Goal: Information Seeking & Learning: Learn about a topic

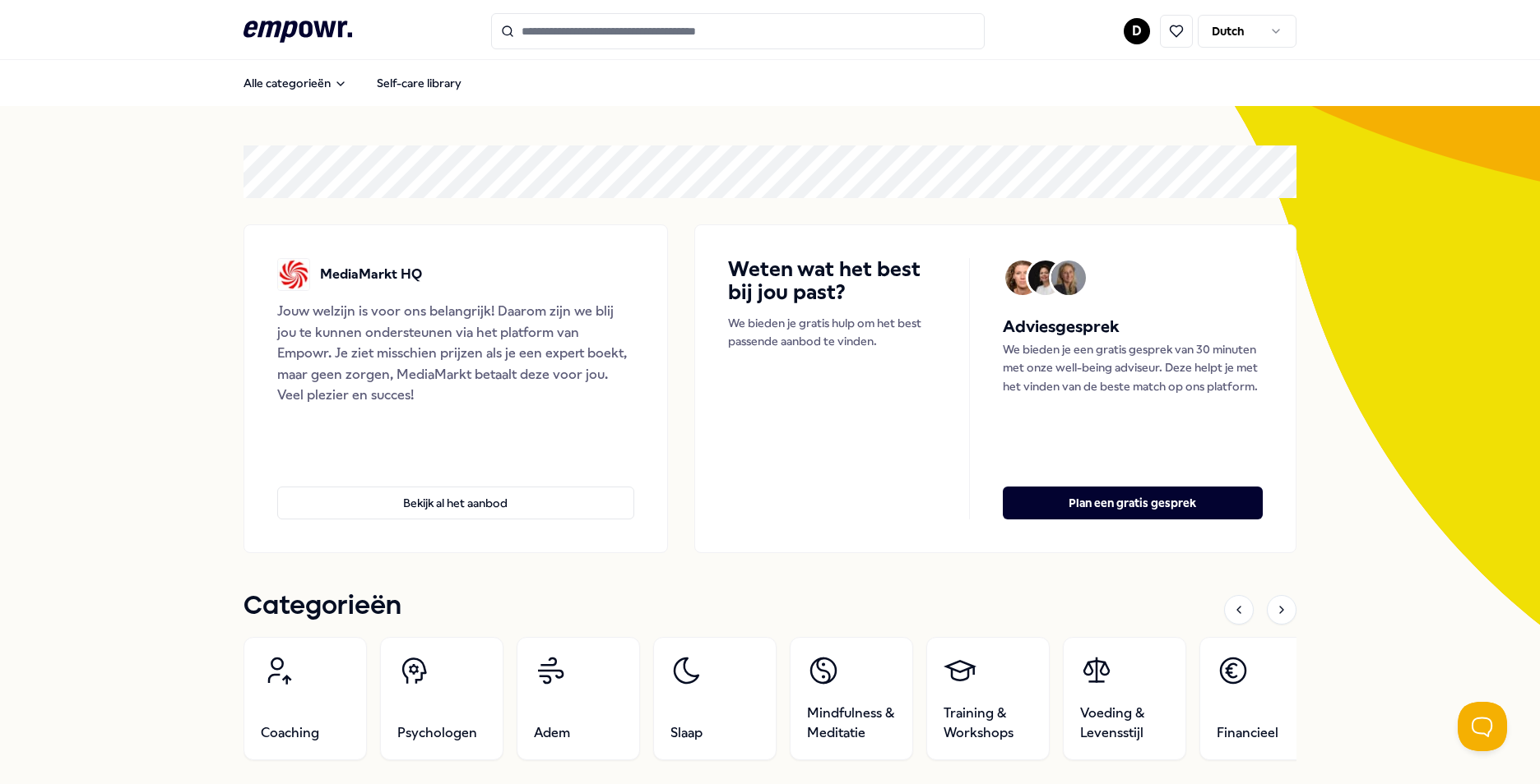
click at [1251, 25] on html ".empowr-logo_svg__cls-1{fill:#03032f} D Dutch Alle categorieën Self-care librar…" at bounding box center [770, 392] width 1540 height 784
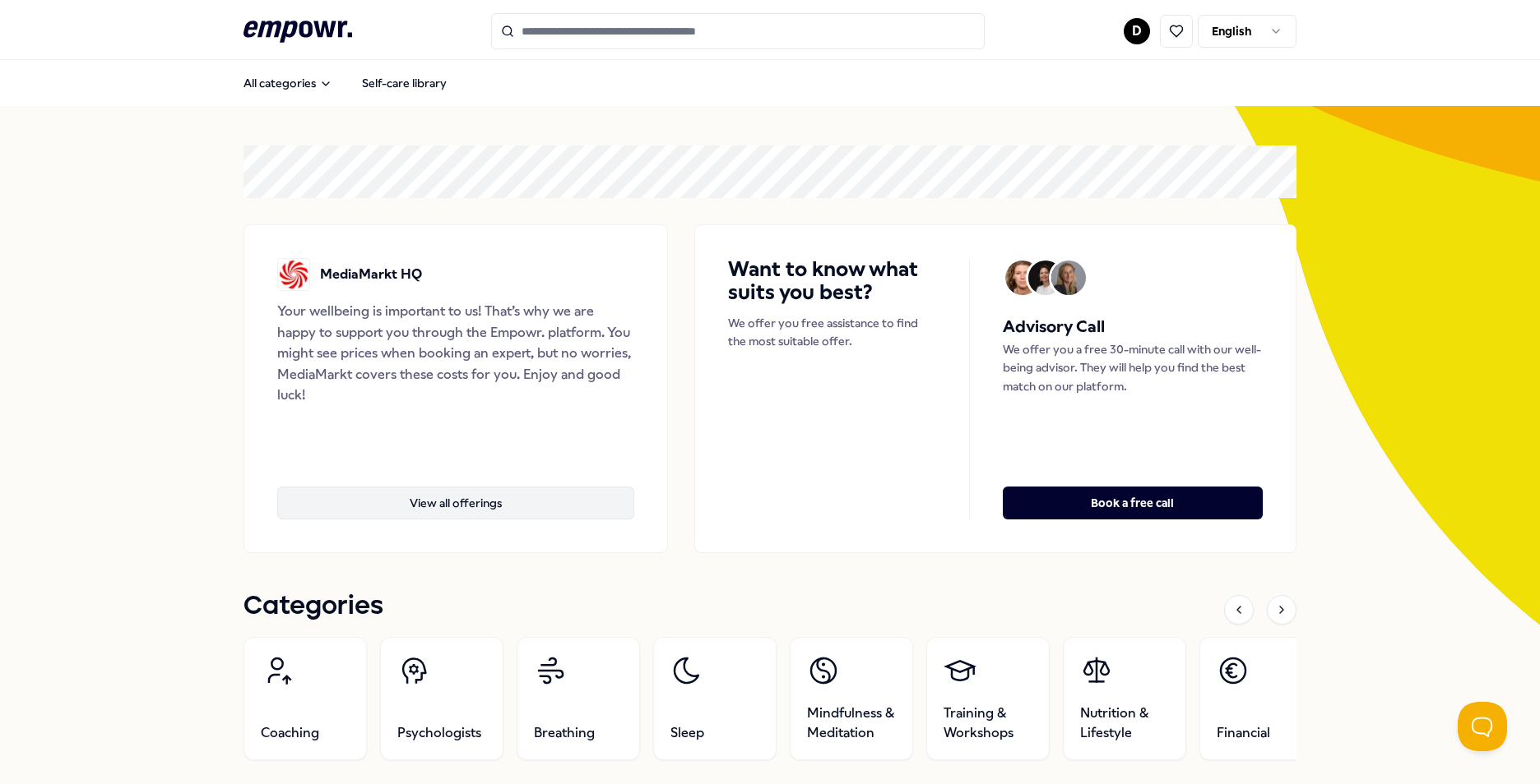
click at [444, 504] on button "View all offerings" at bounding box center [456, 503] width 357 height 32
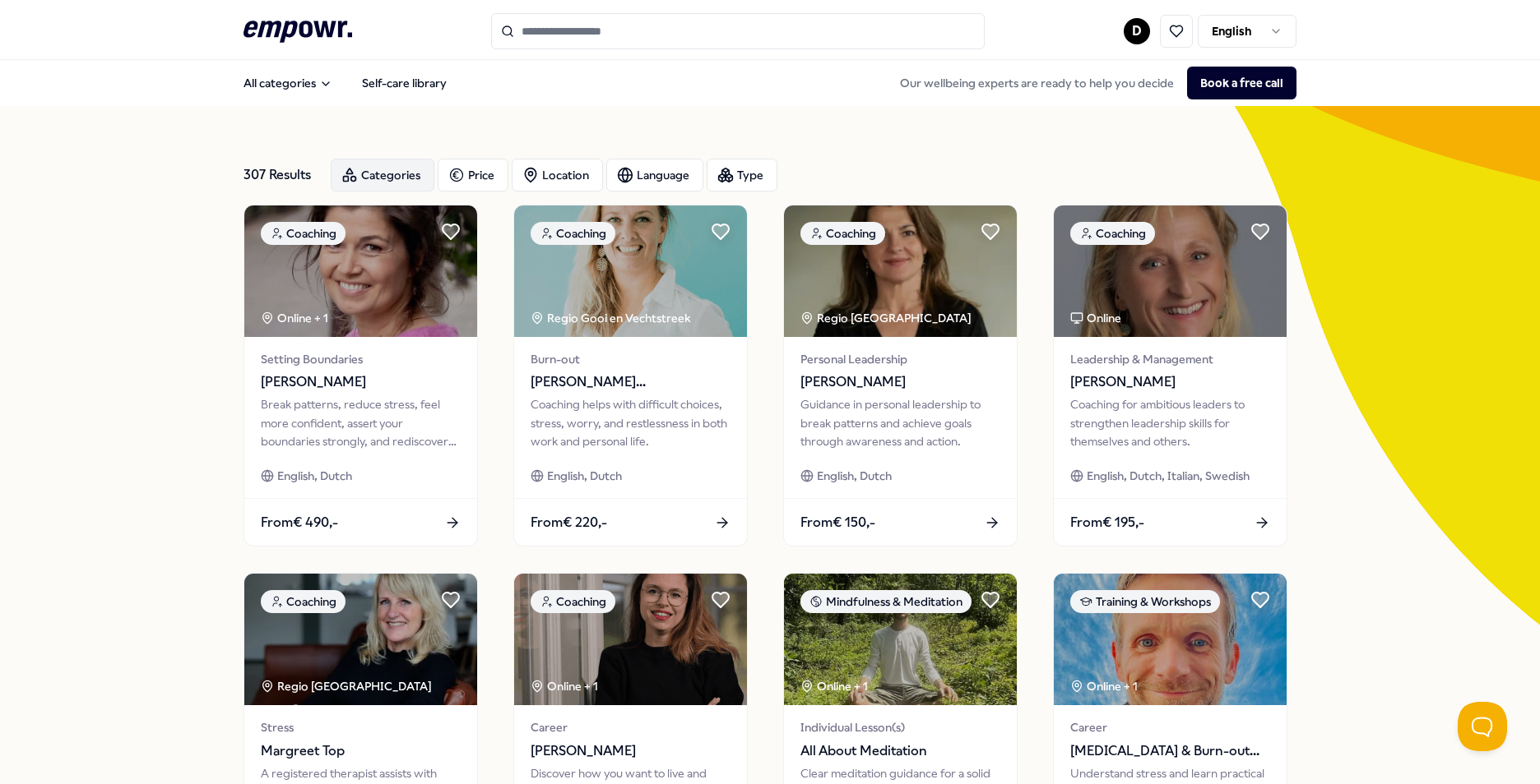
click at [403, 179] on div "Categories" at bounding box center [382, 175] width 104 height 32
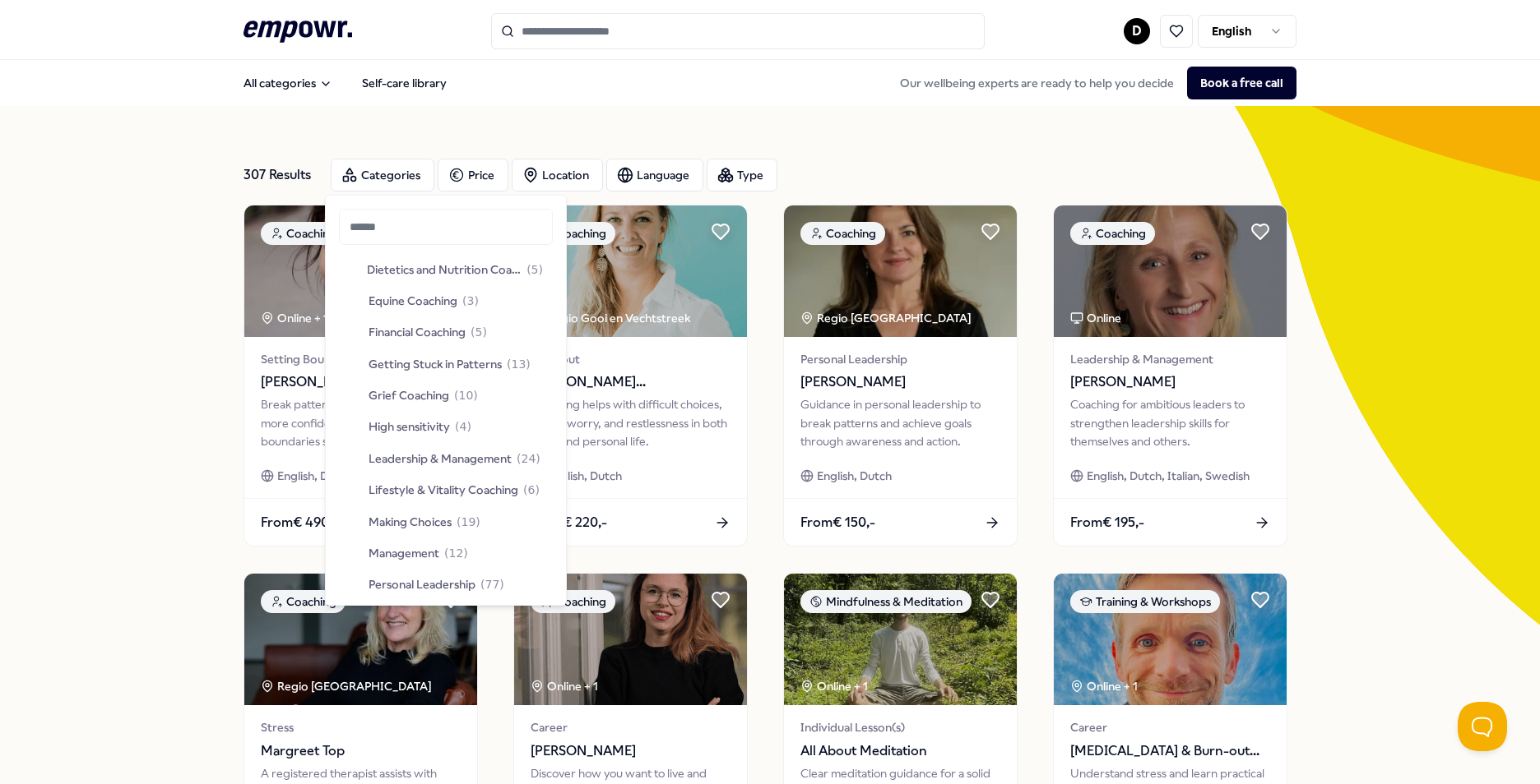
scroll to position [306, 0]
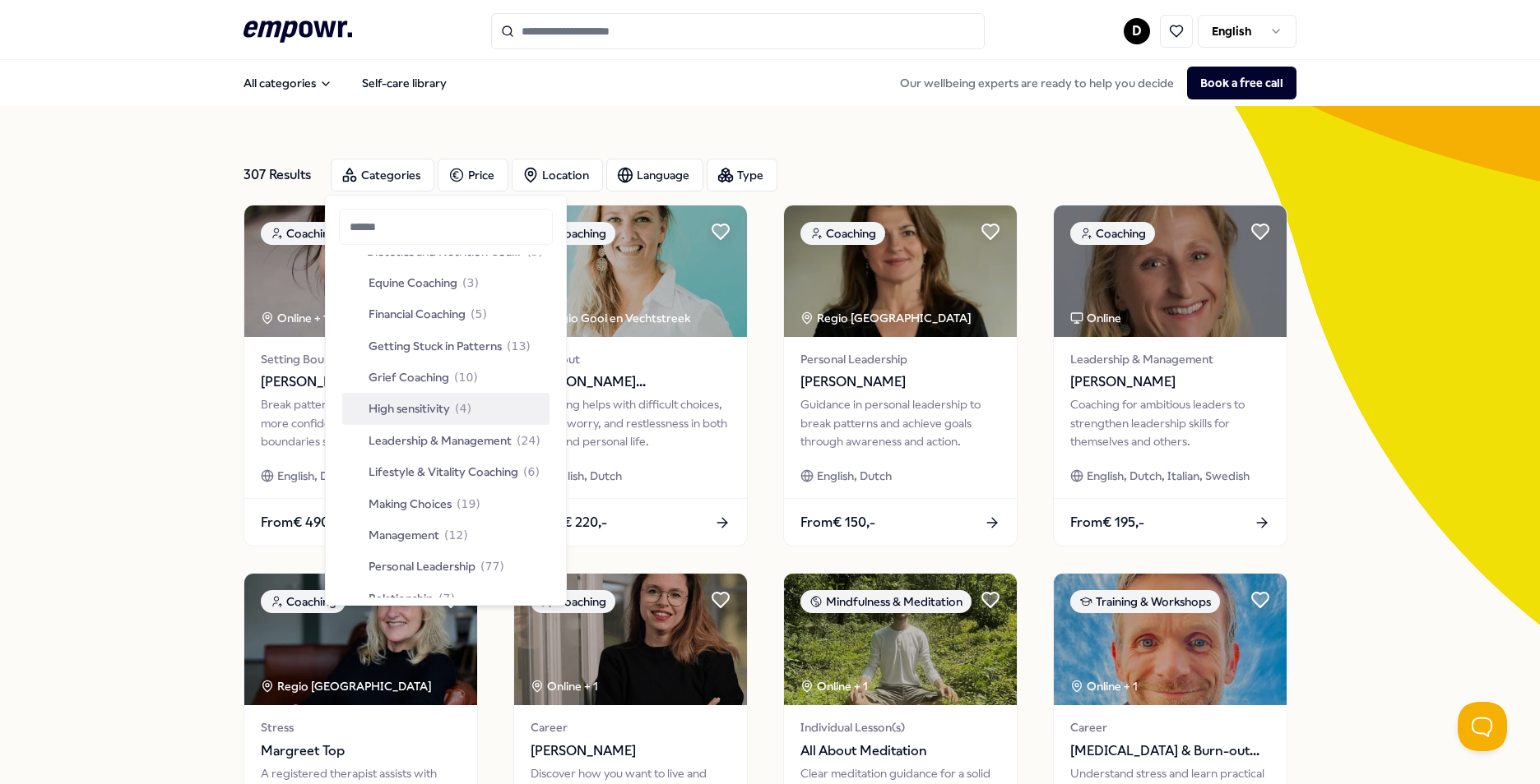
click at [440, 406] on span "High sensitivity" at bounding box center [409, 408] width 81 height 18
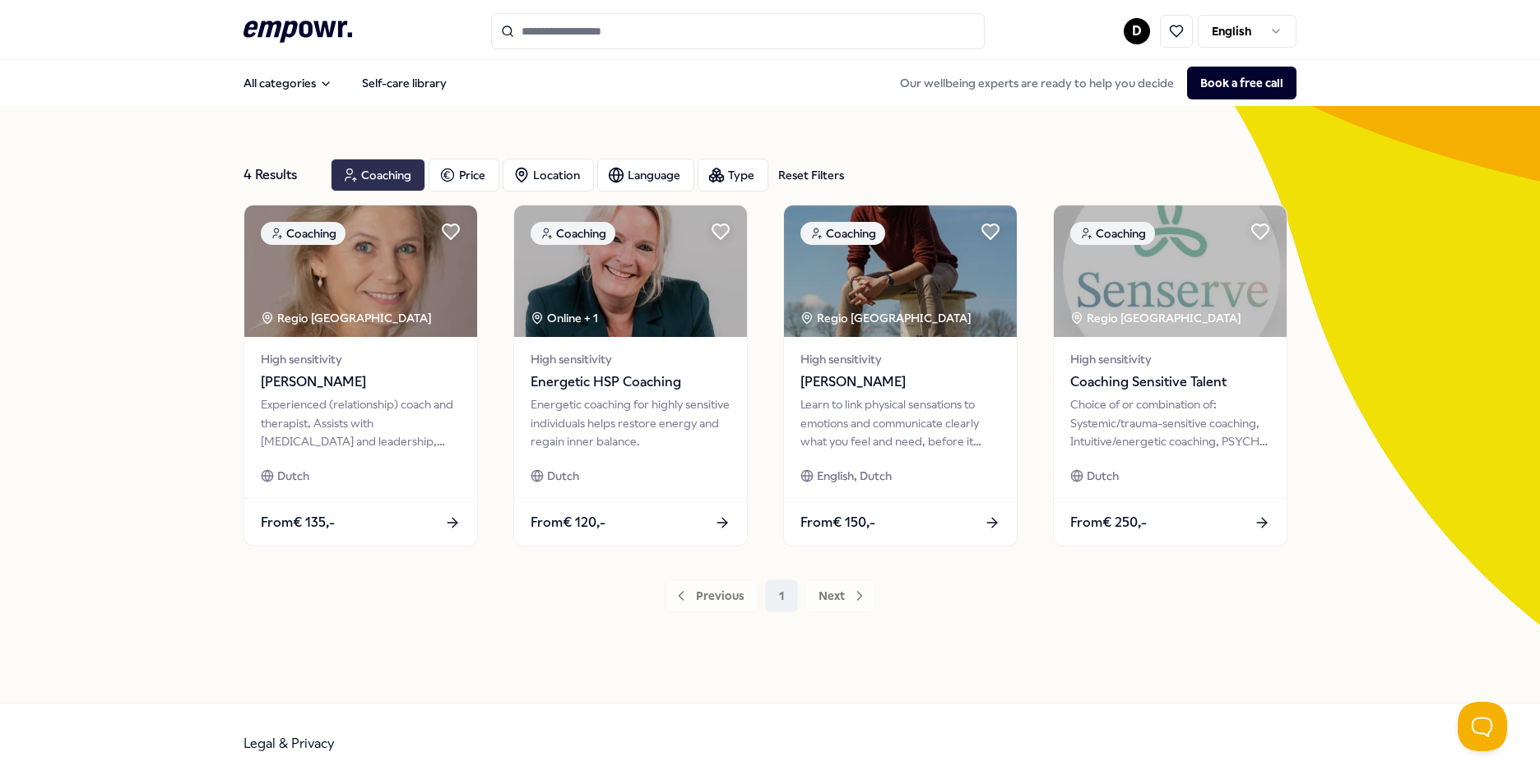
click at [405, 172] on div "Coaching" at bounding box center [378, 175] width 95 height 32
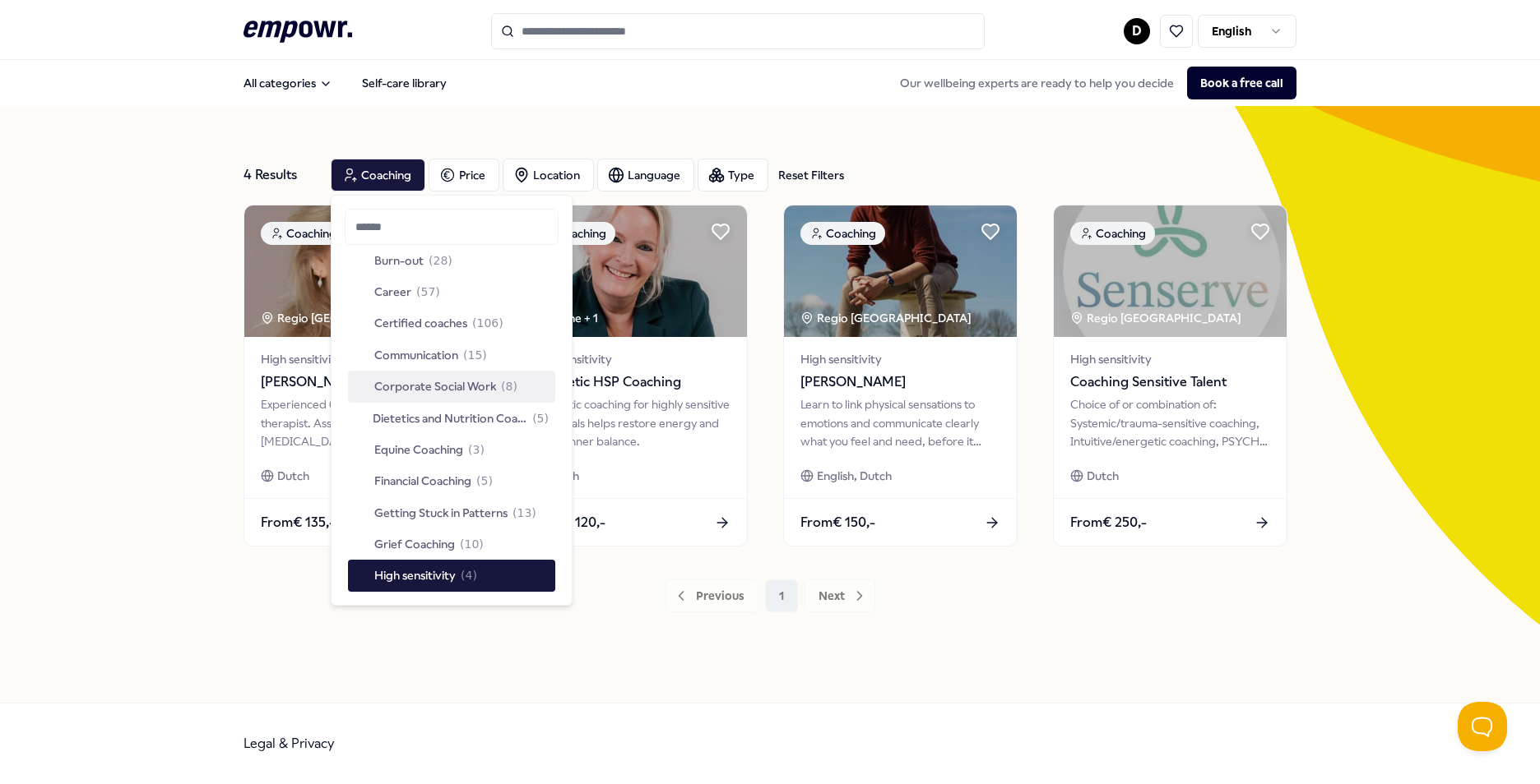
scroll to position [164, 0]
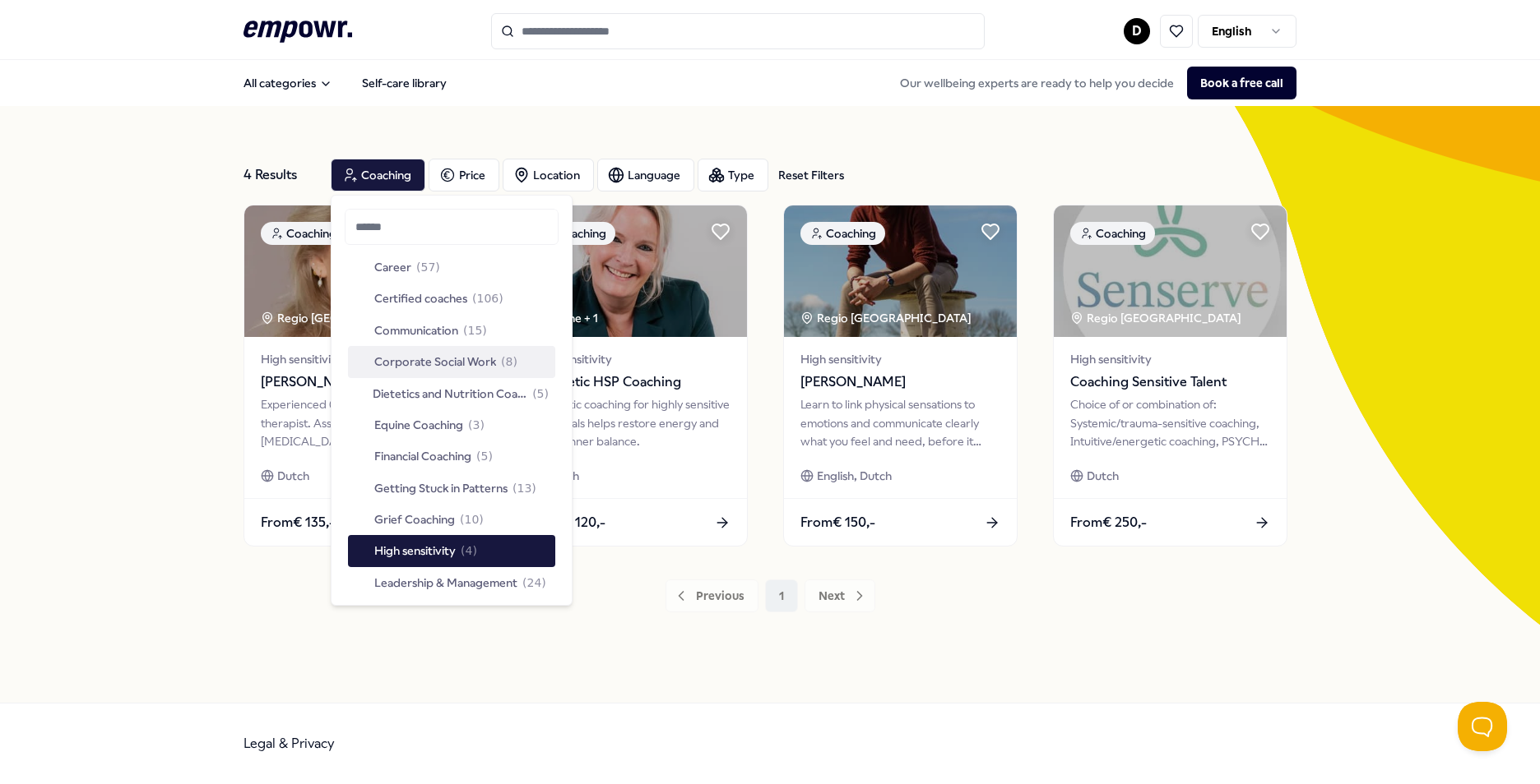
click at [451, 361] on span "Corporate Social Work" at bounding box center [435, 361] width 122 height 18
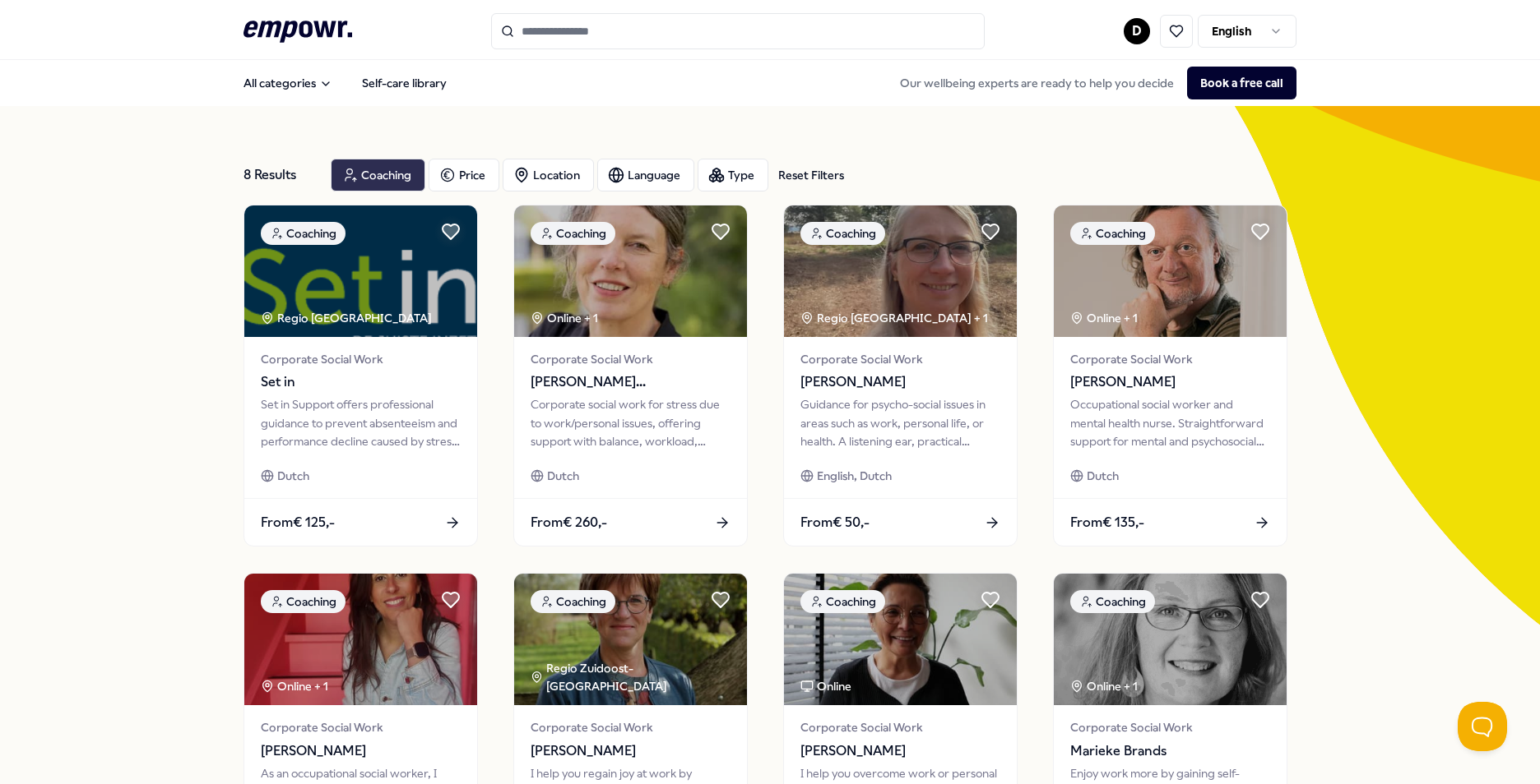
click at [363, 169] on div "Coaching" at bounding box center [378, 175] width 95 height 32
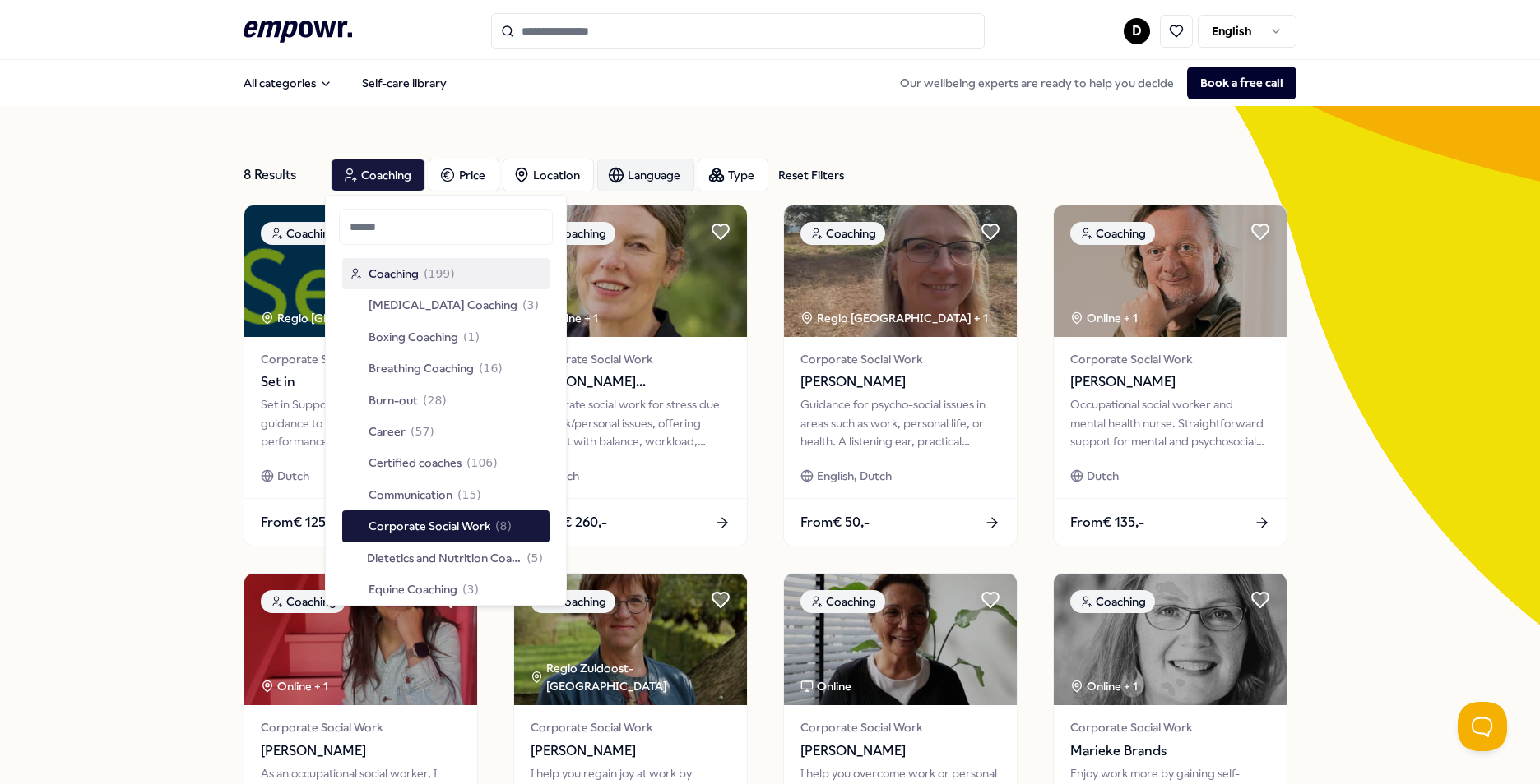
click at [655, 167] on div "Language" at bounding box center [646, 175] width 97 height 32
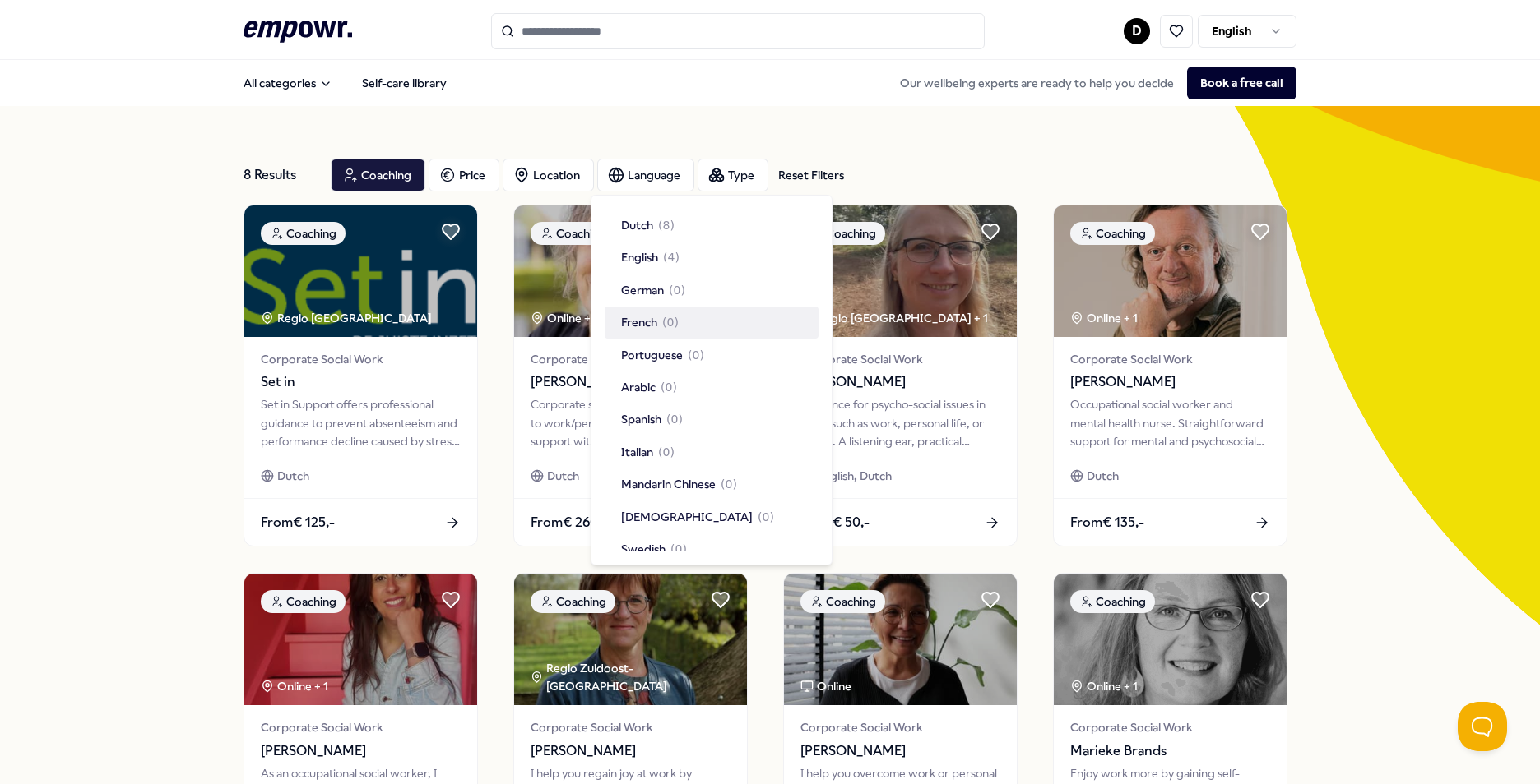
click at [660, 319] on div "French ( 0 )" at bounding box center [650, 323] width 58 height 18
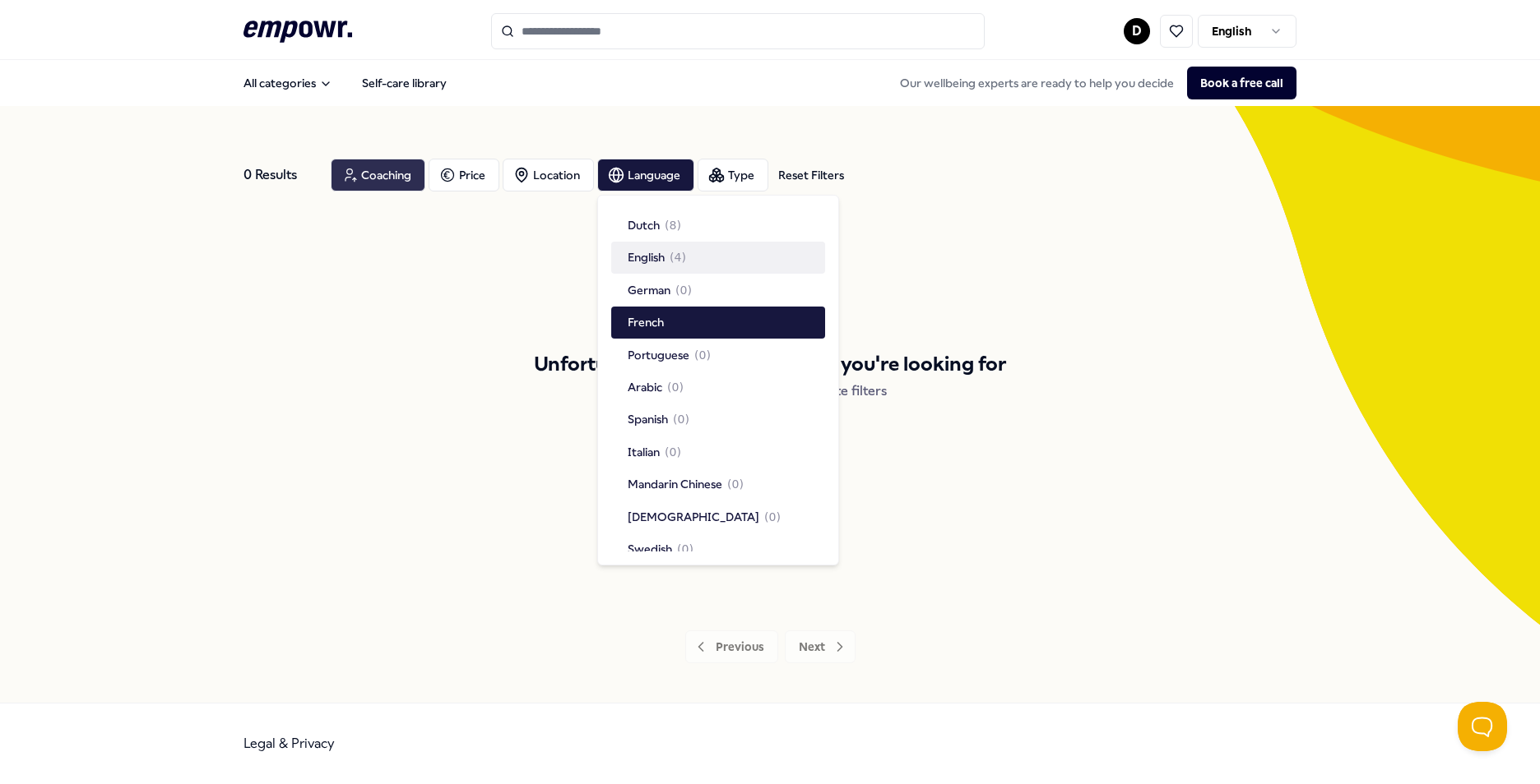
click at [394, 178] on div "Coaching" at bounding box center [378, 175] width 95 height 32
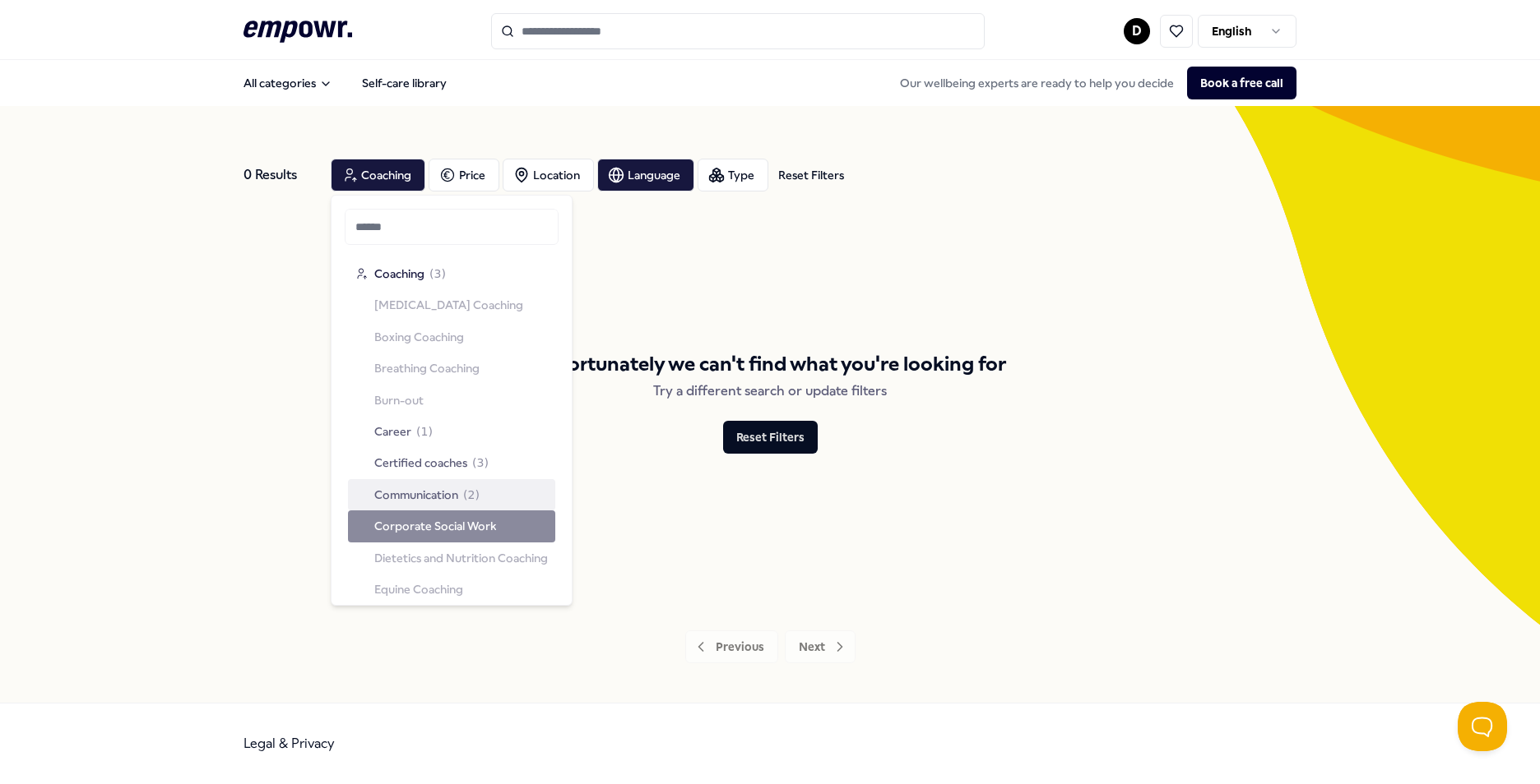
click at [454, 531] on div "Coaching ( 3 ) [MEDICAL_DATA] Coaching Boxing Coaching Breathing Coaching Burn-…" at bounding box center [452, 669] width 207 height 821
click at [412, 278] on span "Coaching" at bounding box center [399, 274] width 50 height 18
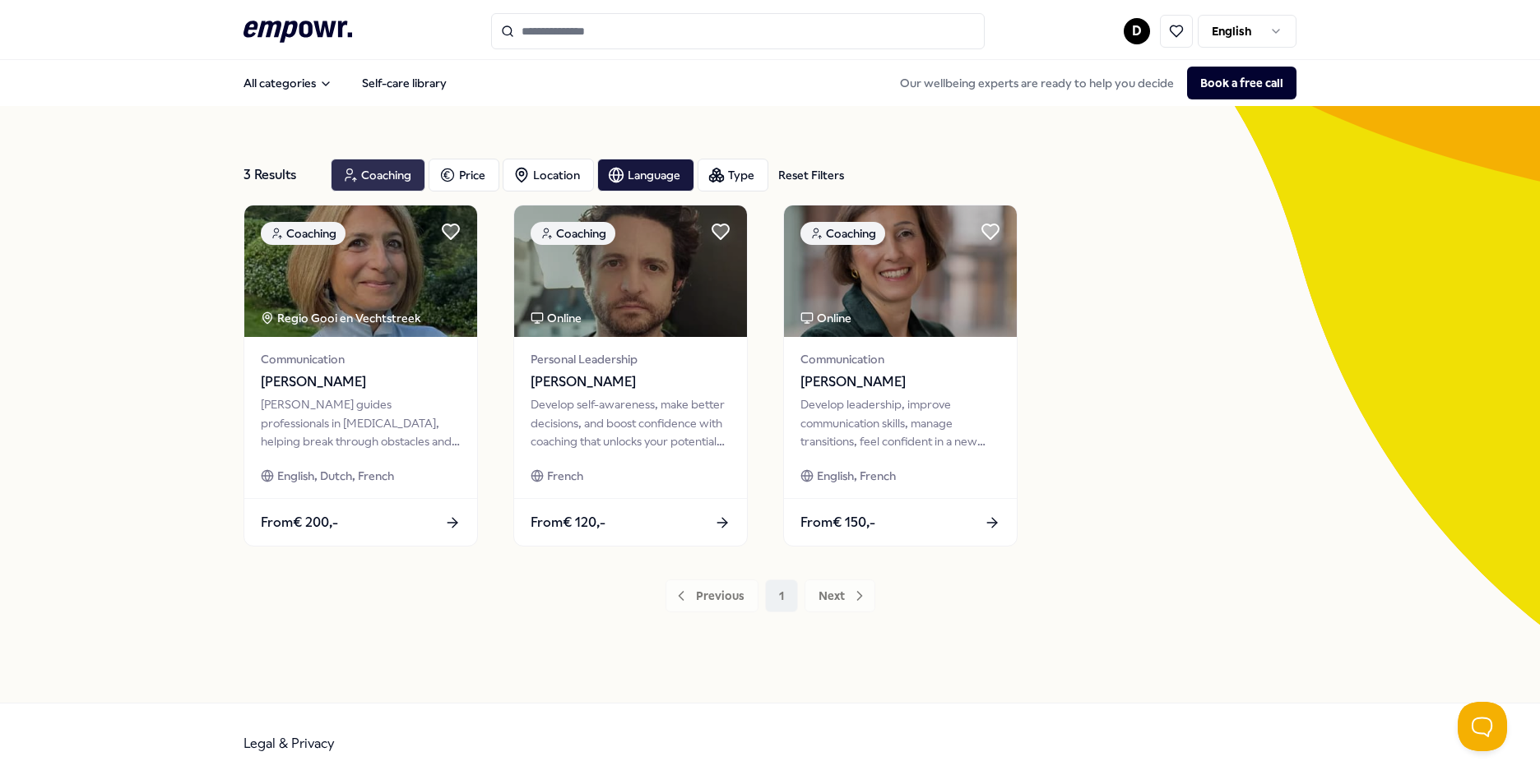
click at [407, 180] on div "Coaching" at bounding box center [378, 175] width 95 height 32
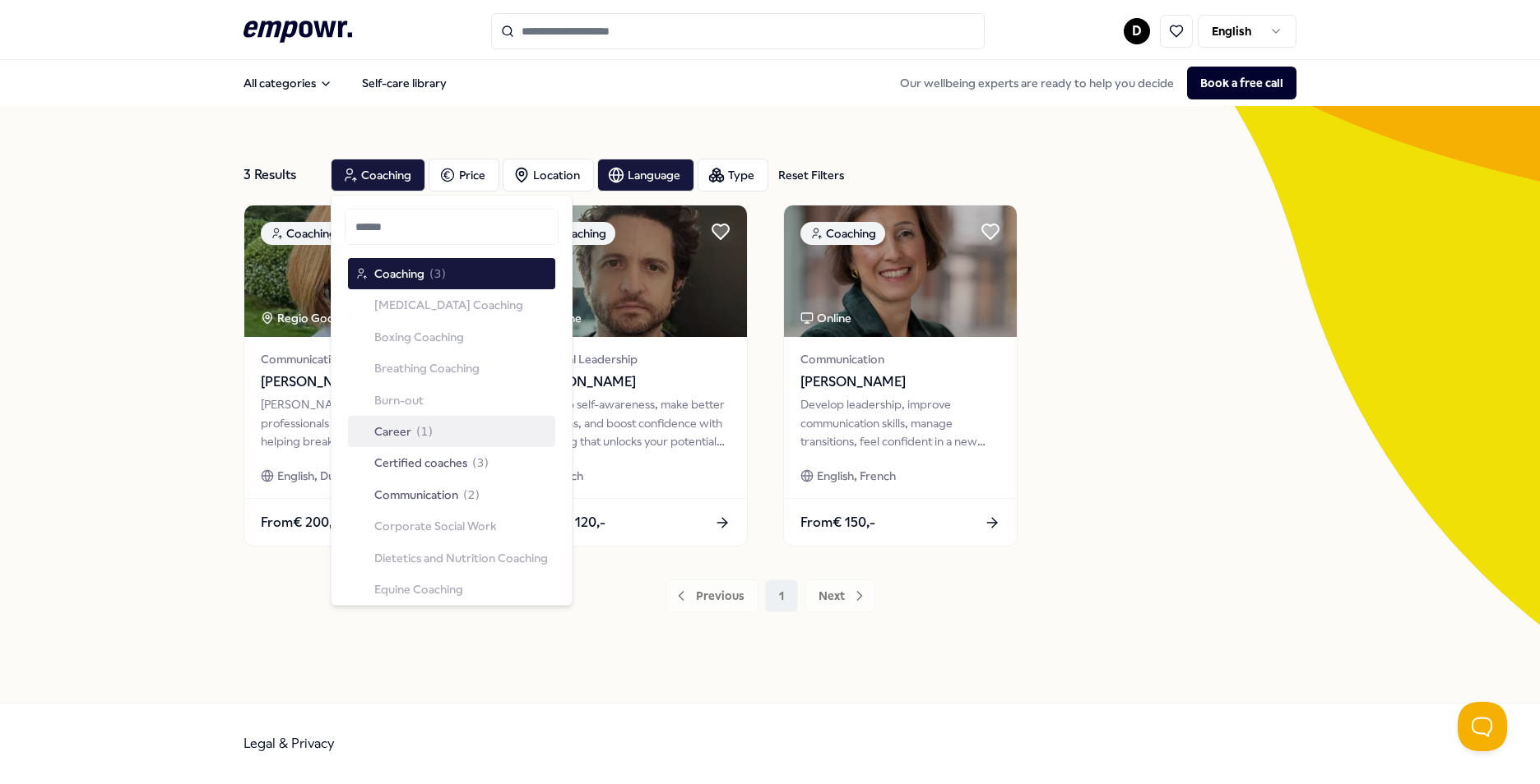
click at [404, 429] on span "Career" at bounding box center [392, 432] width 37 height 18
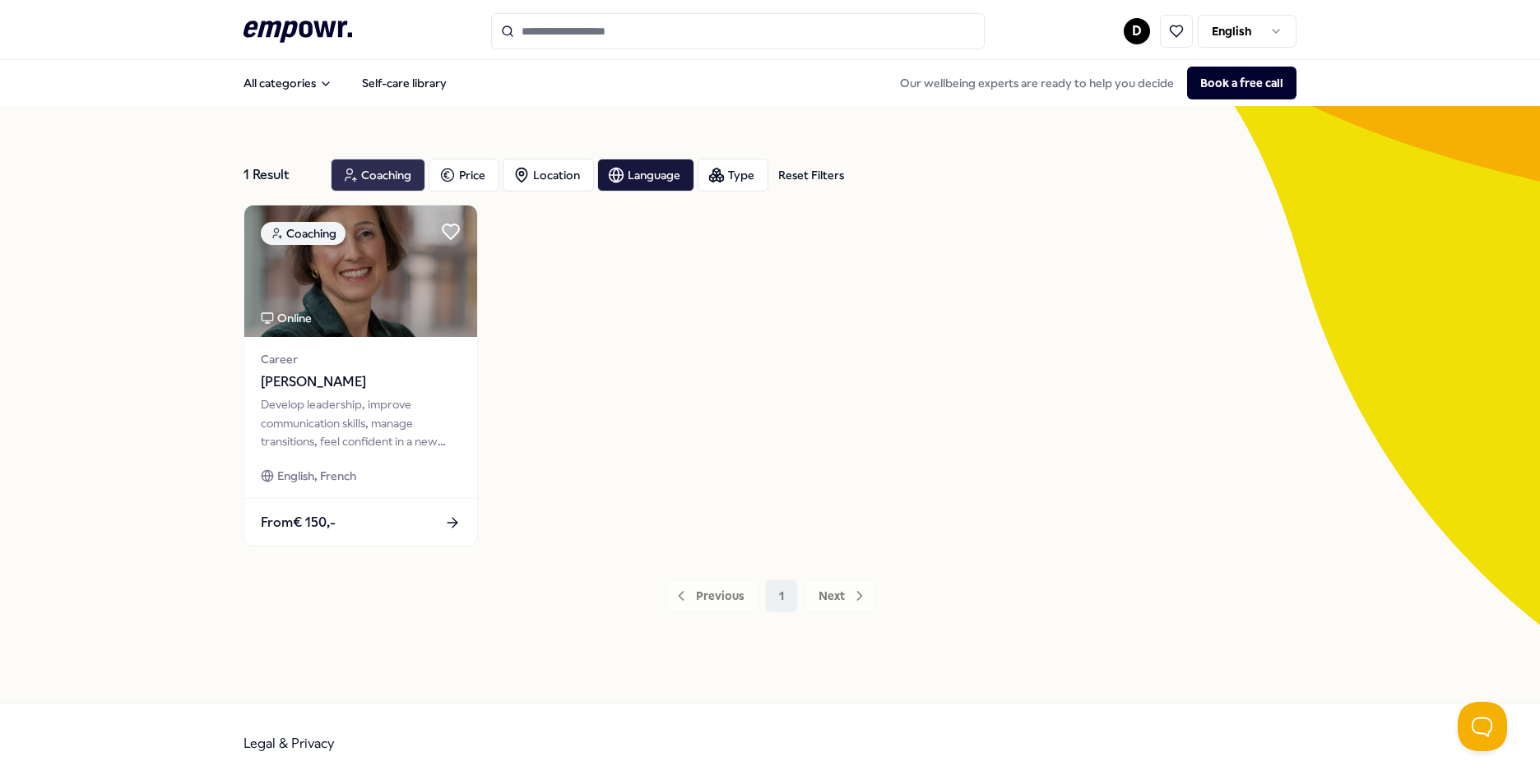
click at [393, 164] on div "Coaching" at bounding box center [378, 175] width 95 height 32
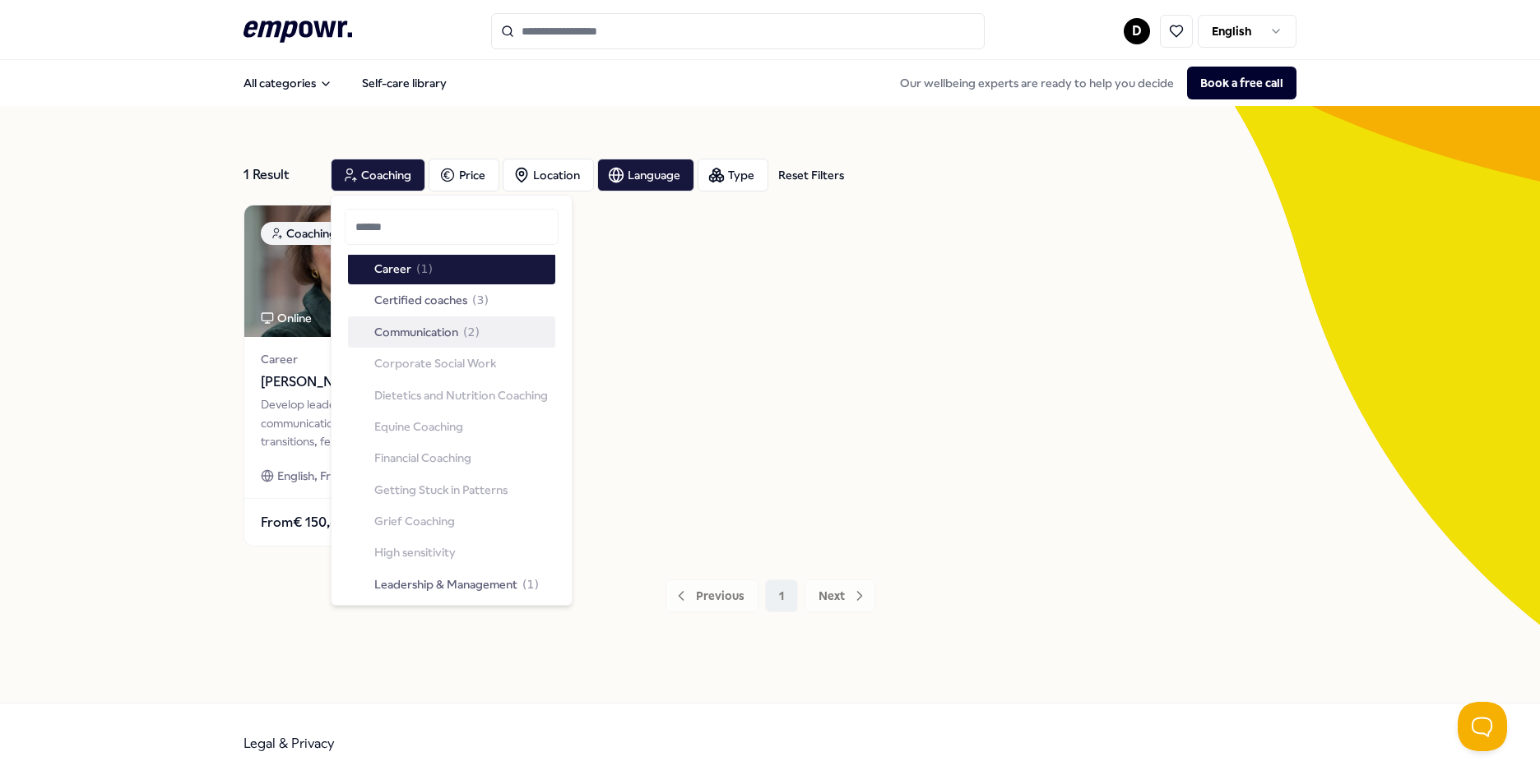
scroll to position [164, 0]
click at [443, 300] on span "Certified coaches" at bounding box center [420, 298] width 93 height 18
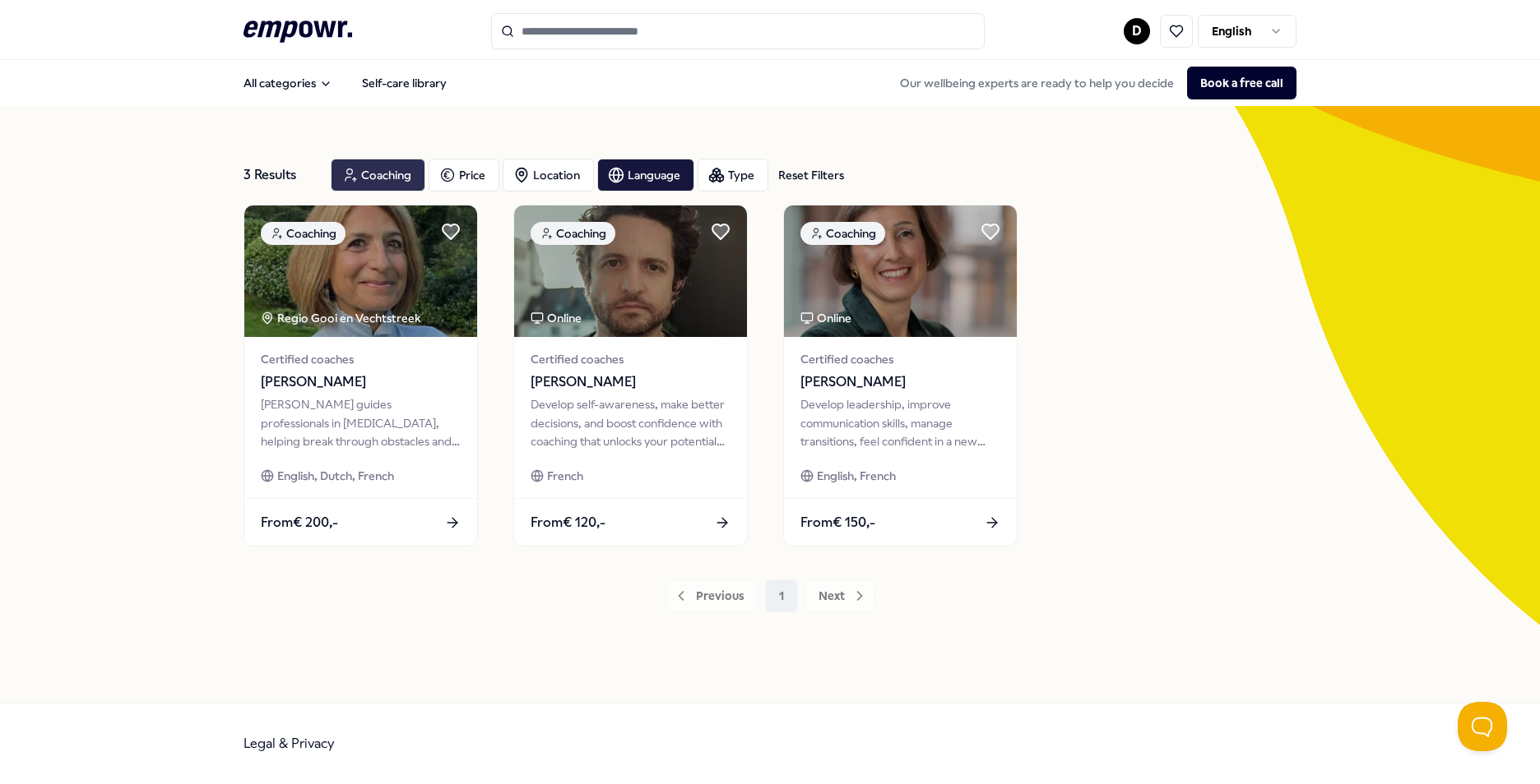
click at [392, 175] on div "Coaching" at bounding box center [378, 175] width 95 height 32
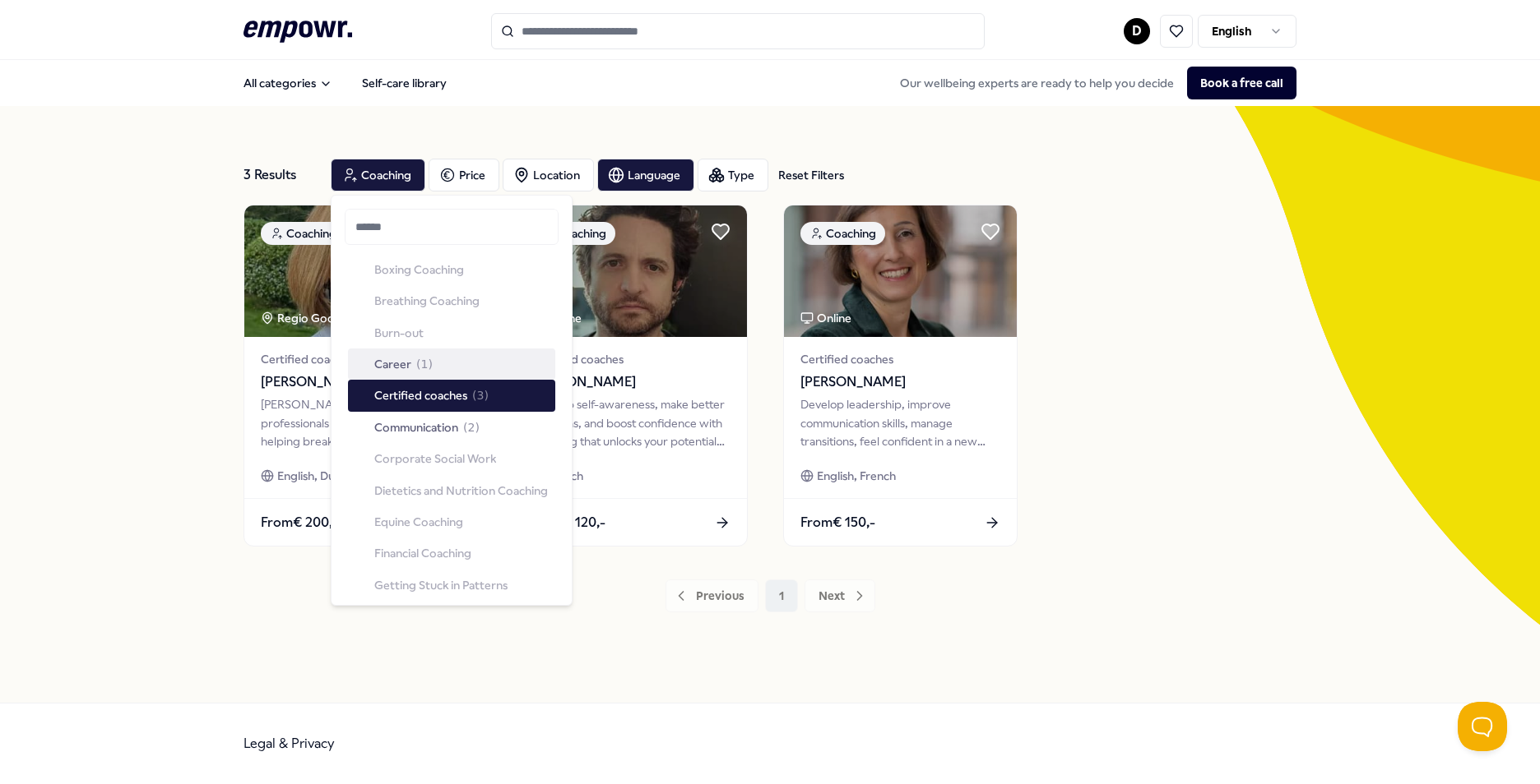
scroll to position [164, 0]
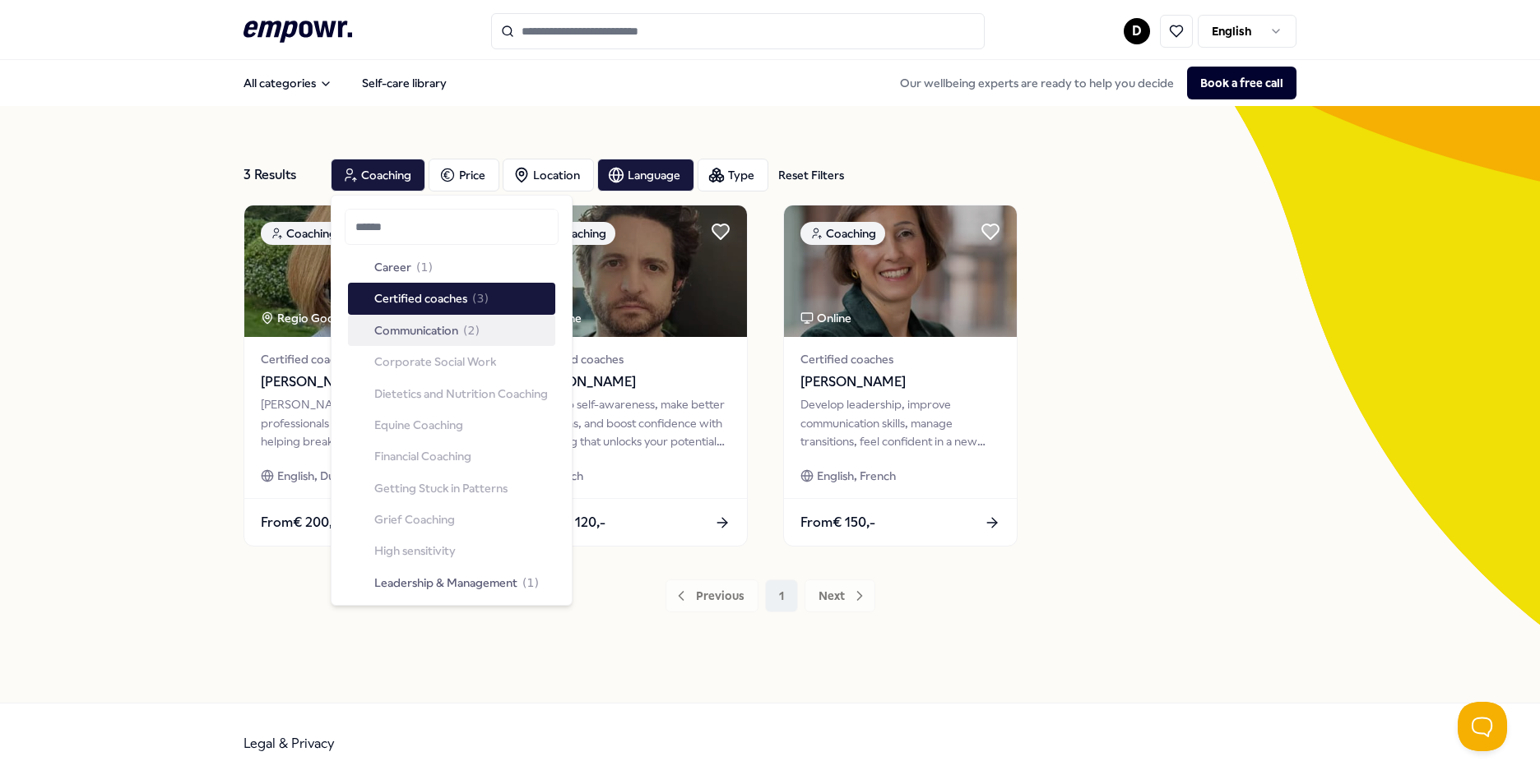
click at [437, 333] on span "Communication" at bounding box center [416, 331] width 84 height 18
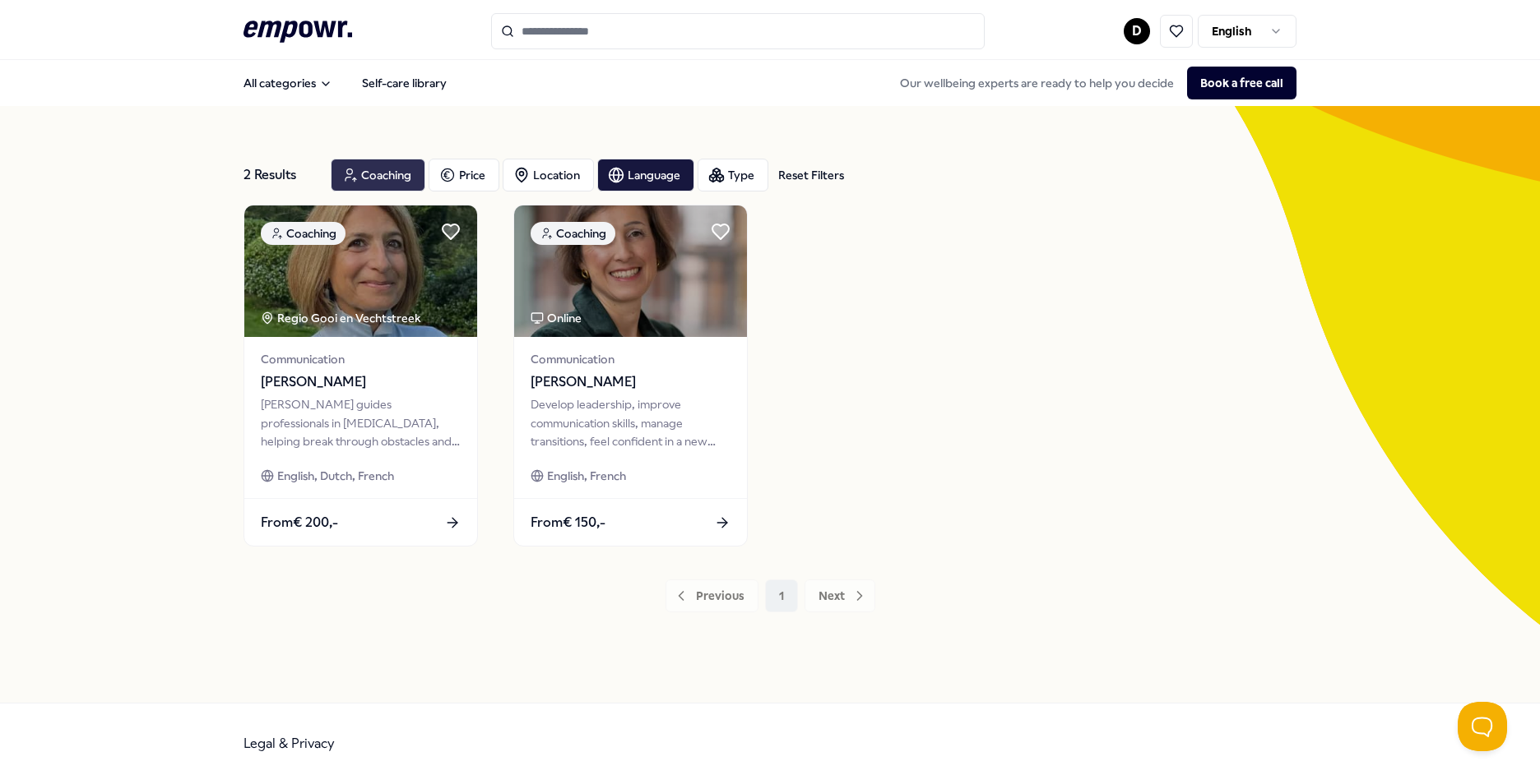
click at [391, 177] on div "Coaching" at bounding box center [378, 175] width 95 height 32
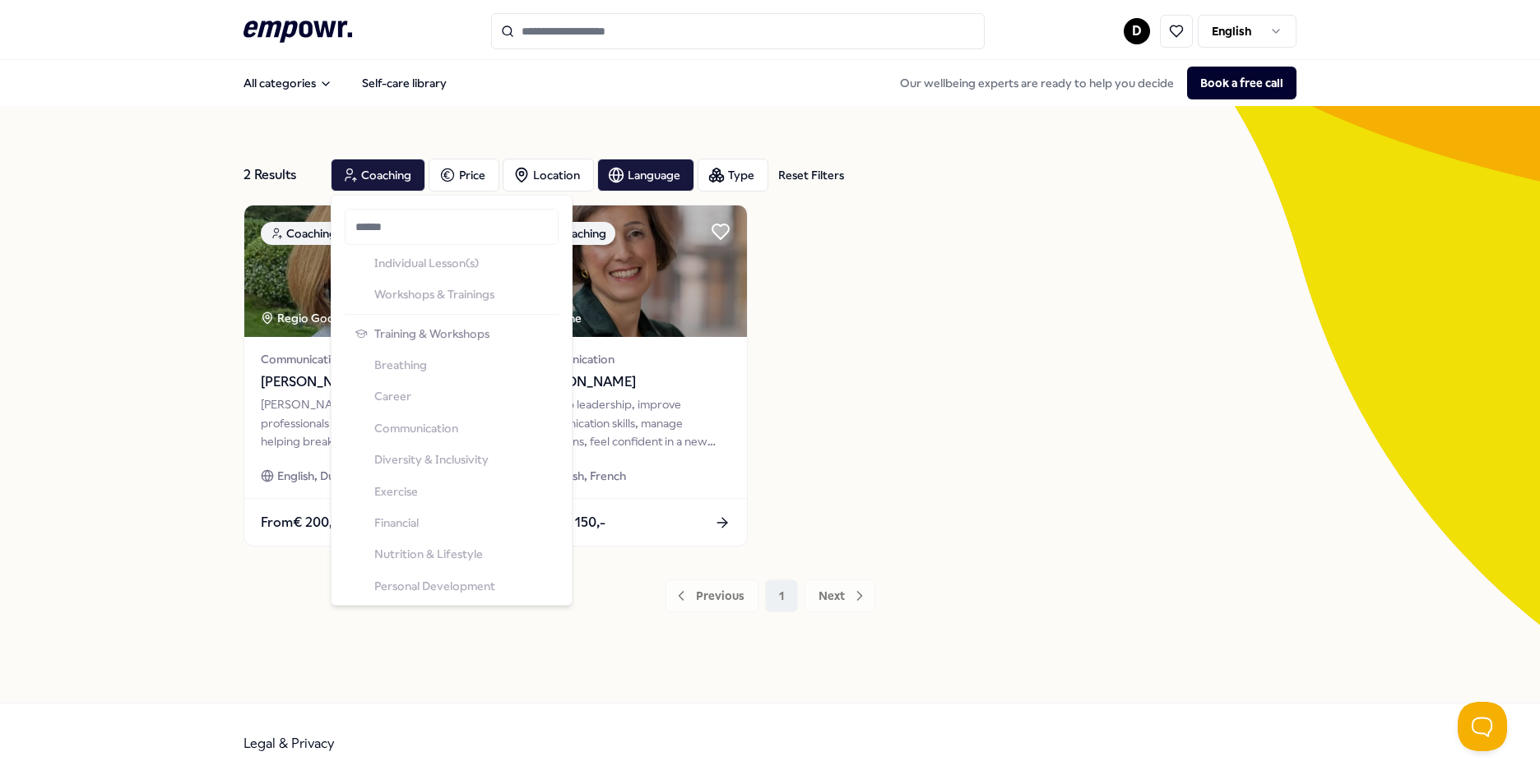
scroll to position [1316, 0]
drag, startPoint x: 1157, startPoint y: 336, endPoint x: 1165, endPoint y: 330, distance: 10.0
click at [1161, 333] on div "Coaching Regio Gooi en Vechtstreek Communication [PERSON_NAME] Nir [PERSON_NAME…" at bounding box center [770, 376] width 1053 height 342
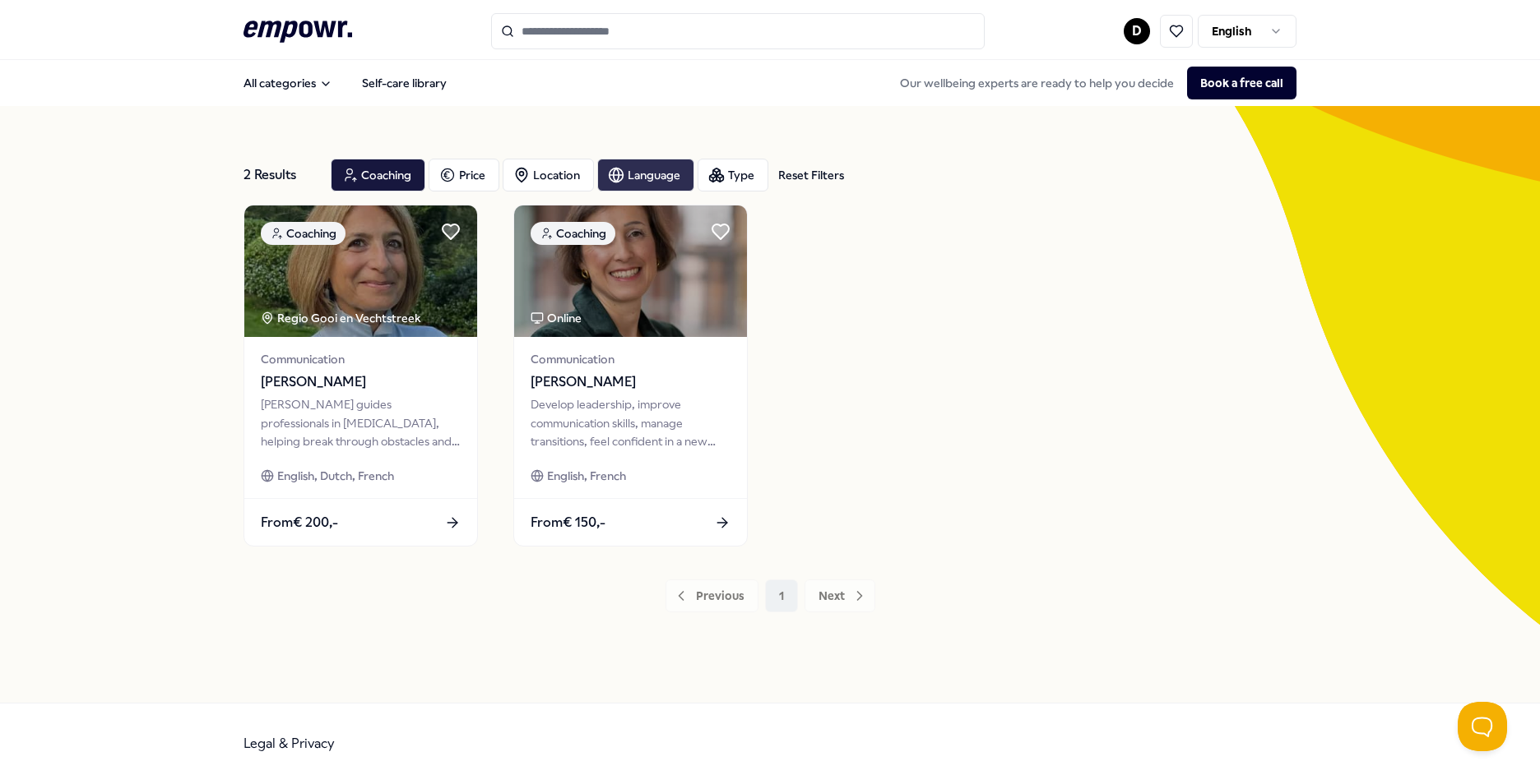
click at [649, 178] on div "Language" at bounding box center [646, 175] width 97 height 32
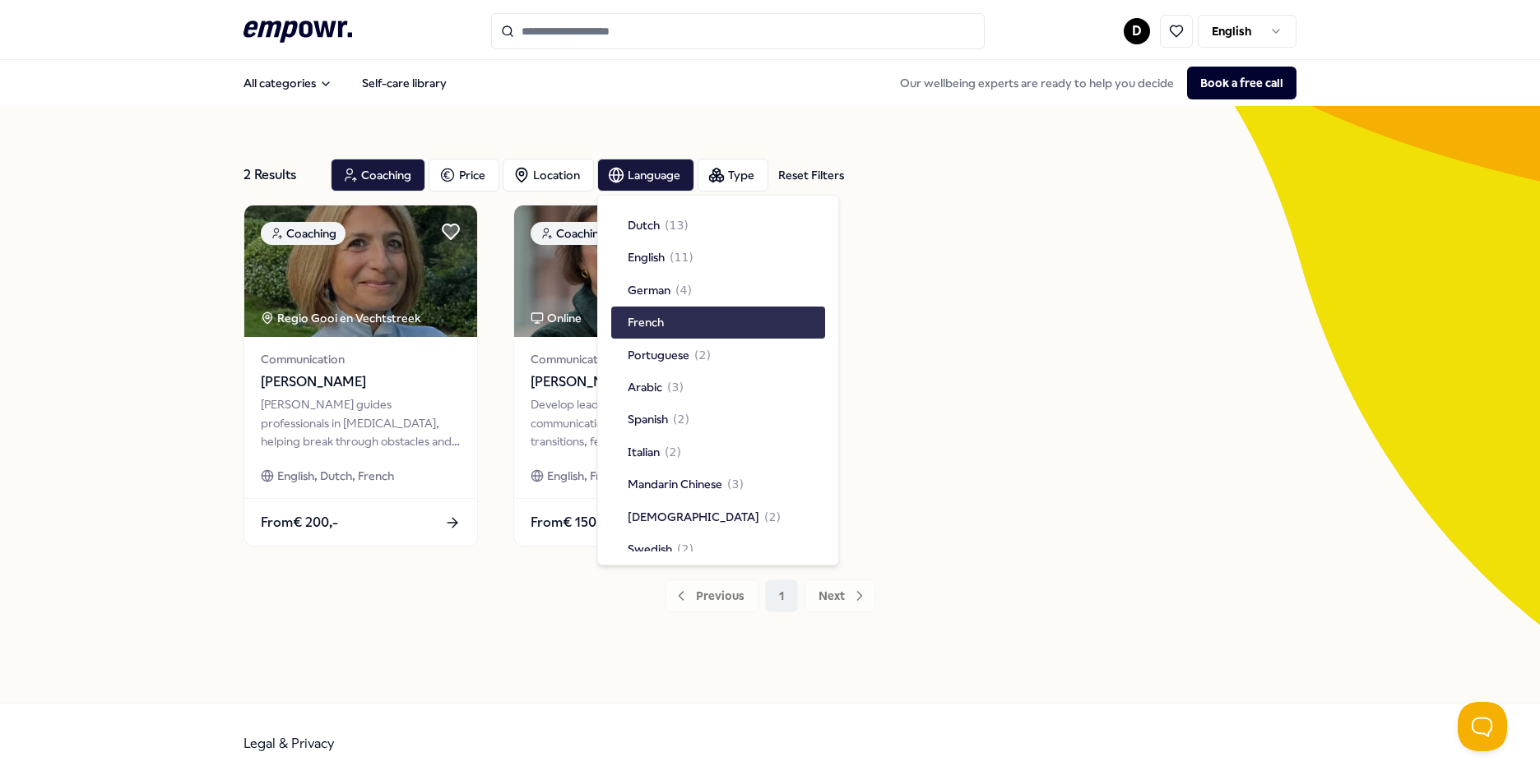
click at [675, 324] on div "French" at bounding box center [718, 322] width 214 height 32
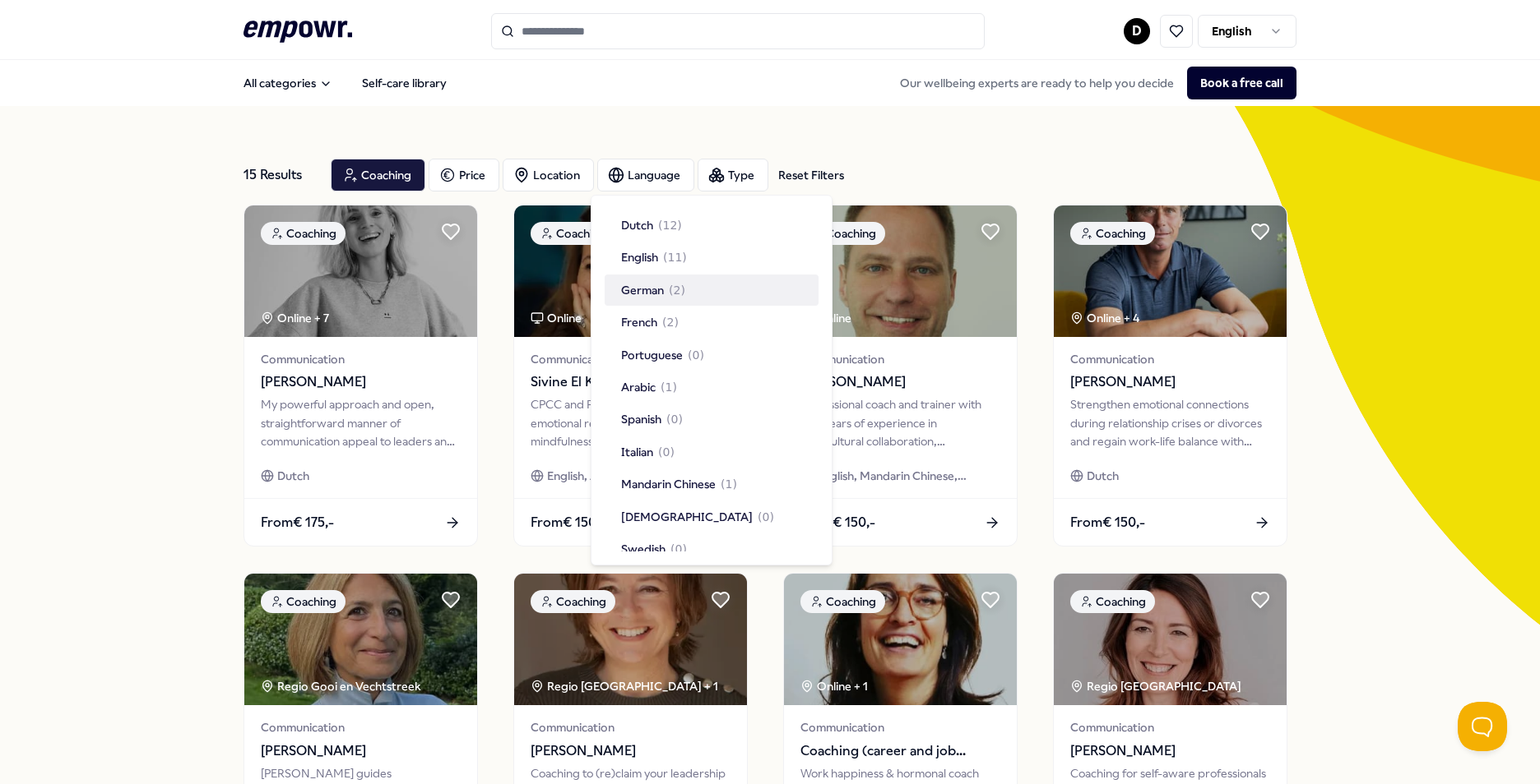
click at [170, 303] on div "15 Results Reset Filters Coaching Price Location Language Type Reset Filters Co…" at bounding box center [770, 748] width 1540 height 1283
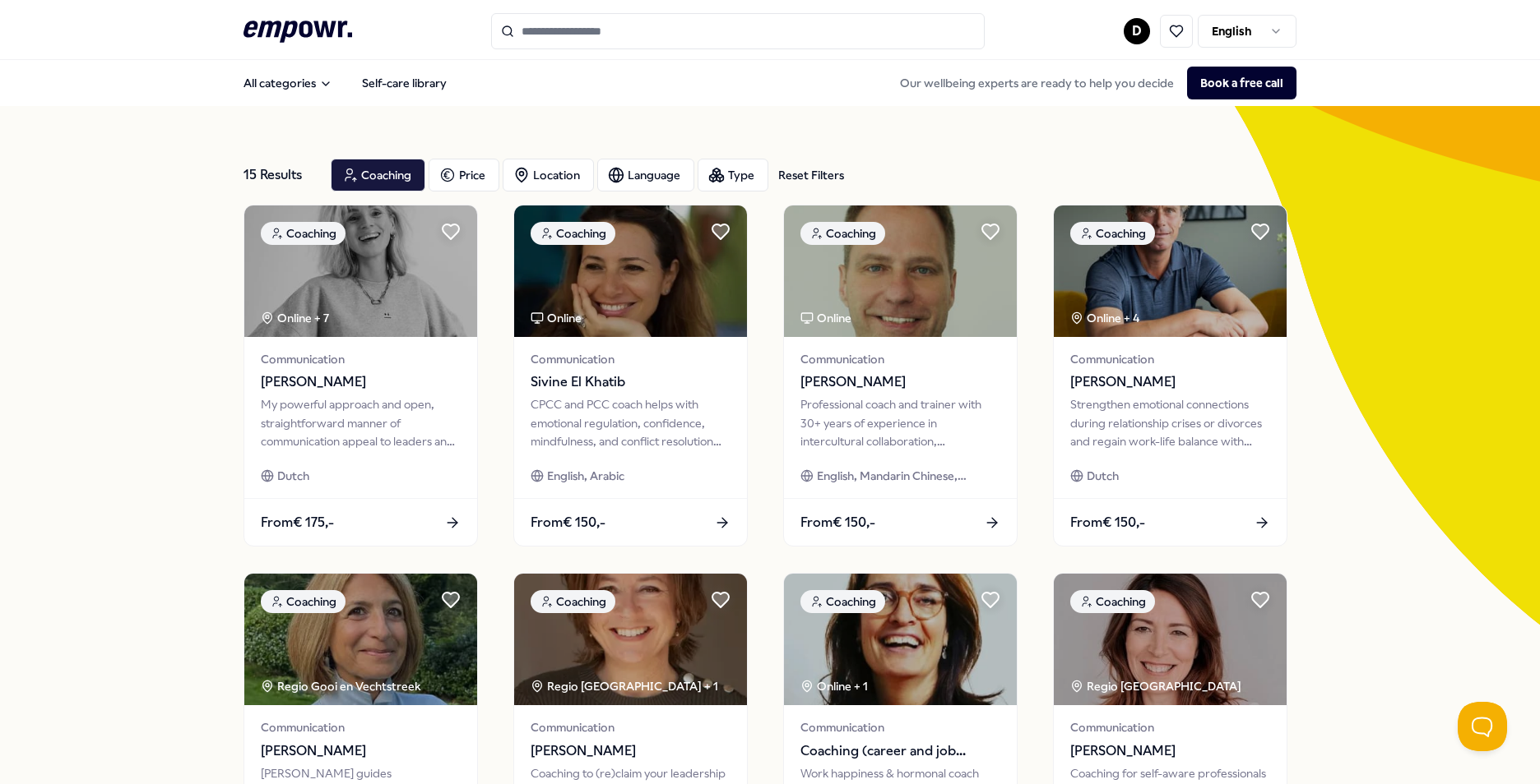
click at [394, 155] on div "15 Results Reset Filters Coaching Price Location Language Type Reset Filters" at bounding box center [770, 176] width 1053 height 59
click at [389, 169] on div "Coaching" at bounding box center [378, 175] width 95 height 32
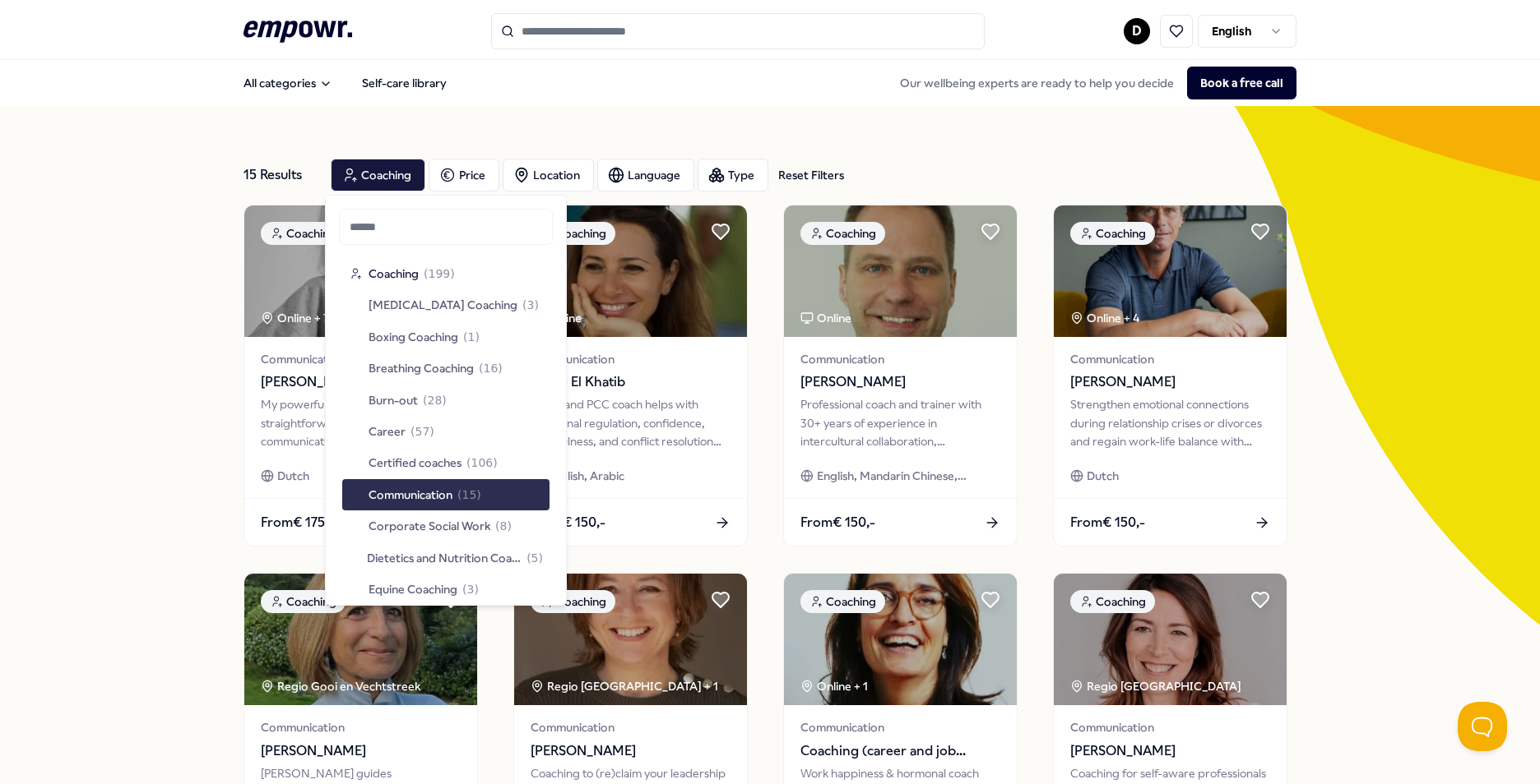
click at [445, 496] on span "Communication" at bounding box center [410, 495] width 84 height 18
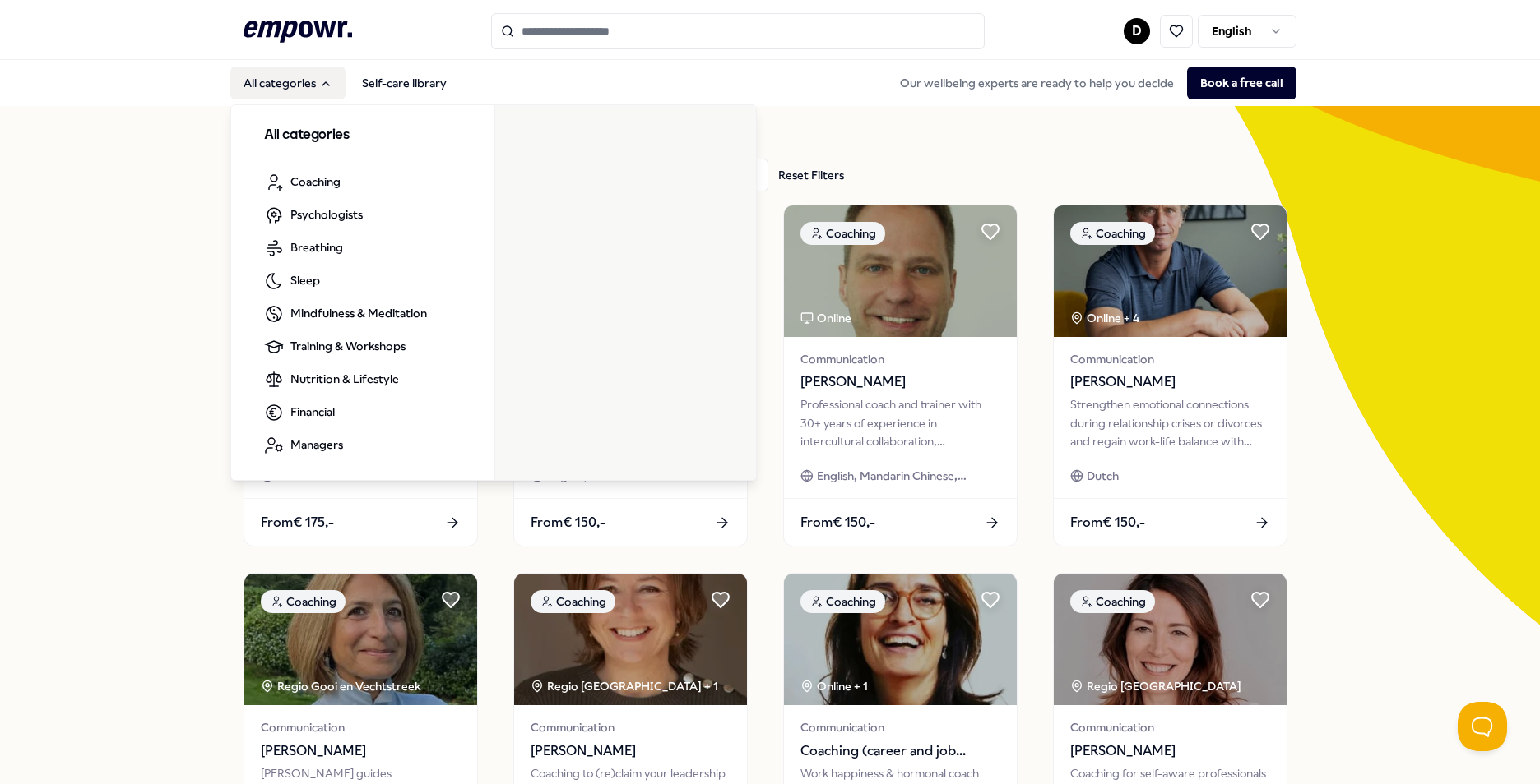
click at [307, 88] on button "All categories" at bounding box center [288, 83] width 115 height 32
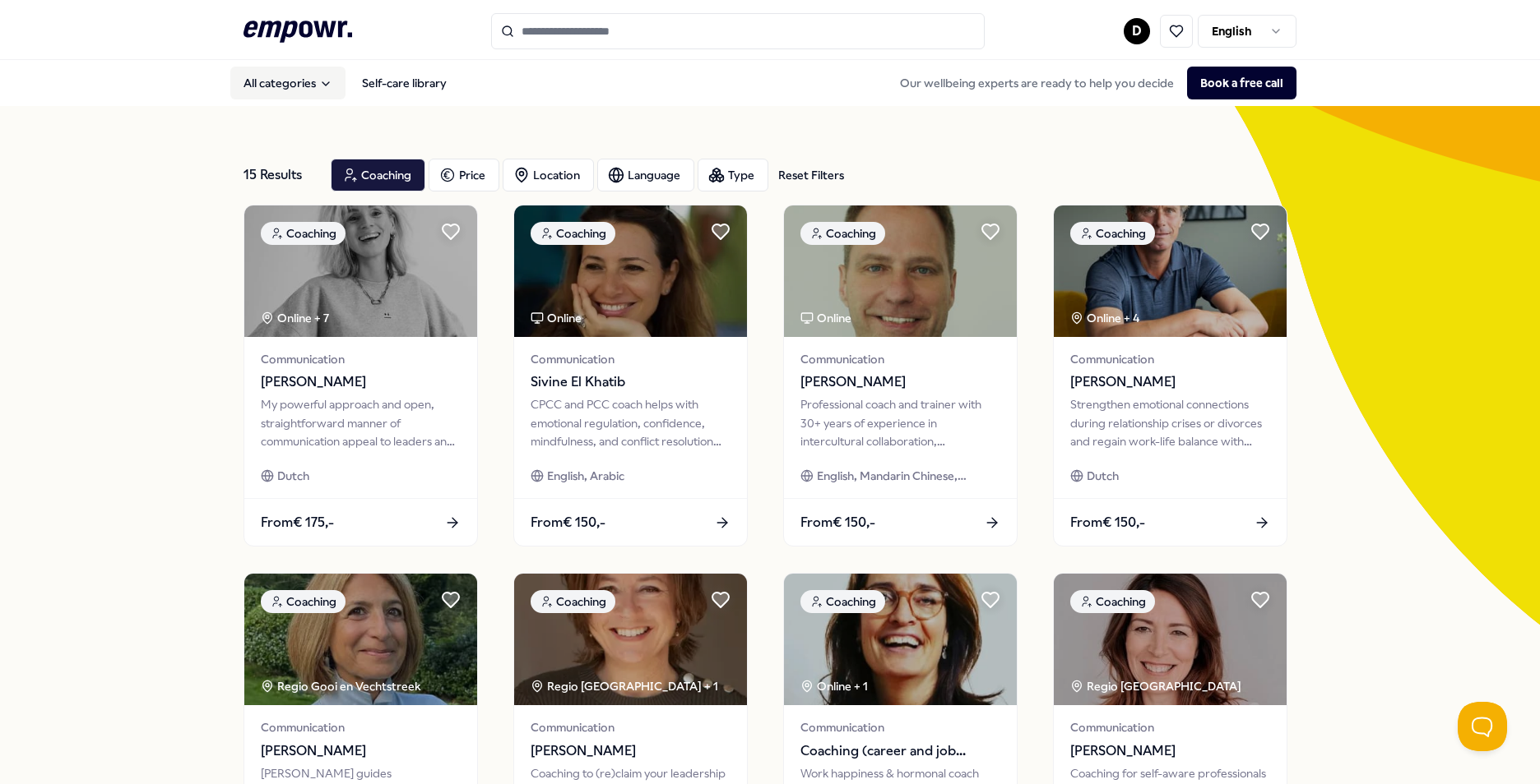
click at [310, 86] on button "All categories" at bounding box center [288, 83] width 115 height 32
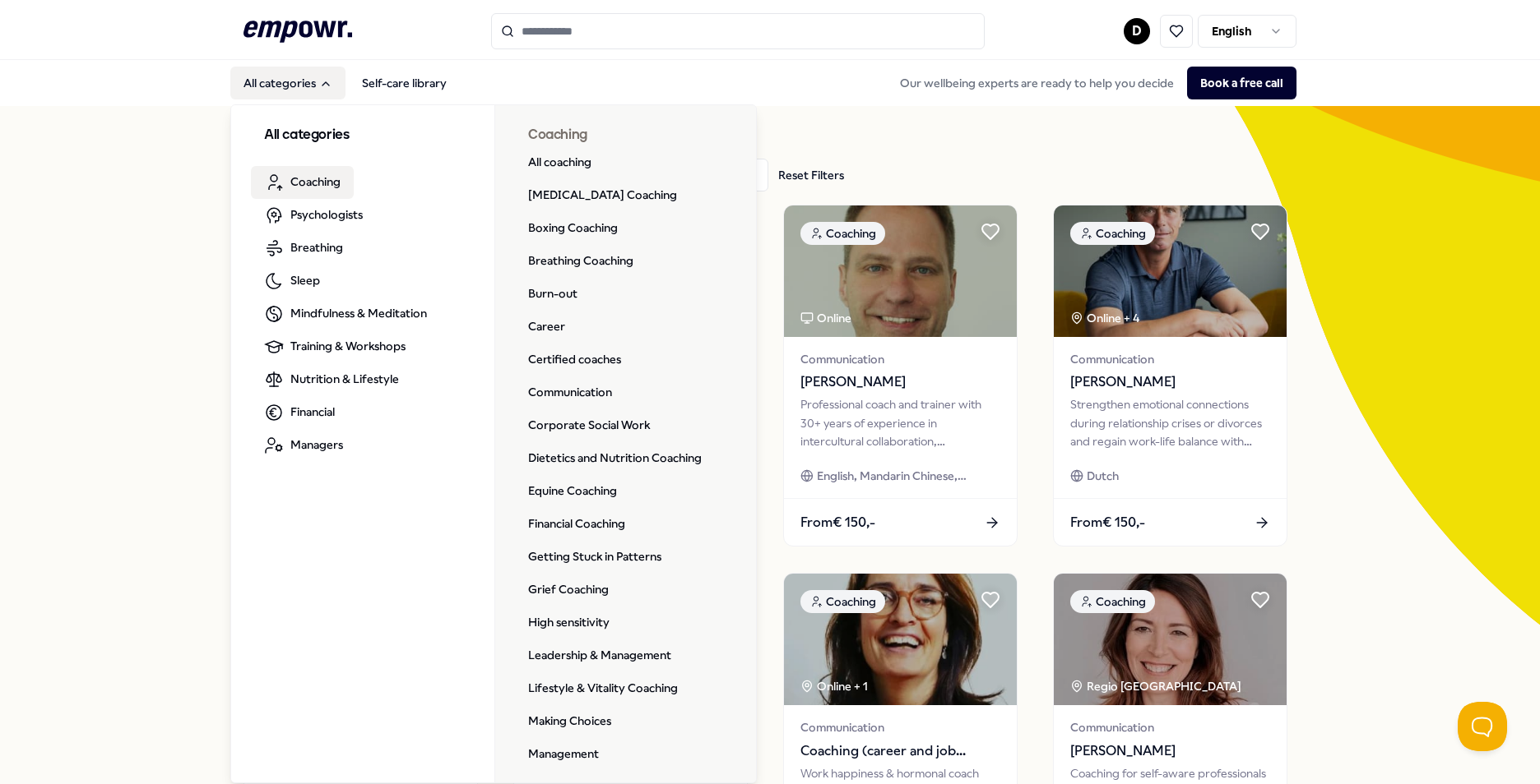
click at [315, 137] on h3 "All categories" at bounding box center [362, 136] width 197 height 22
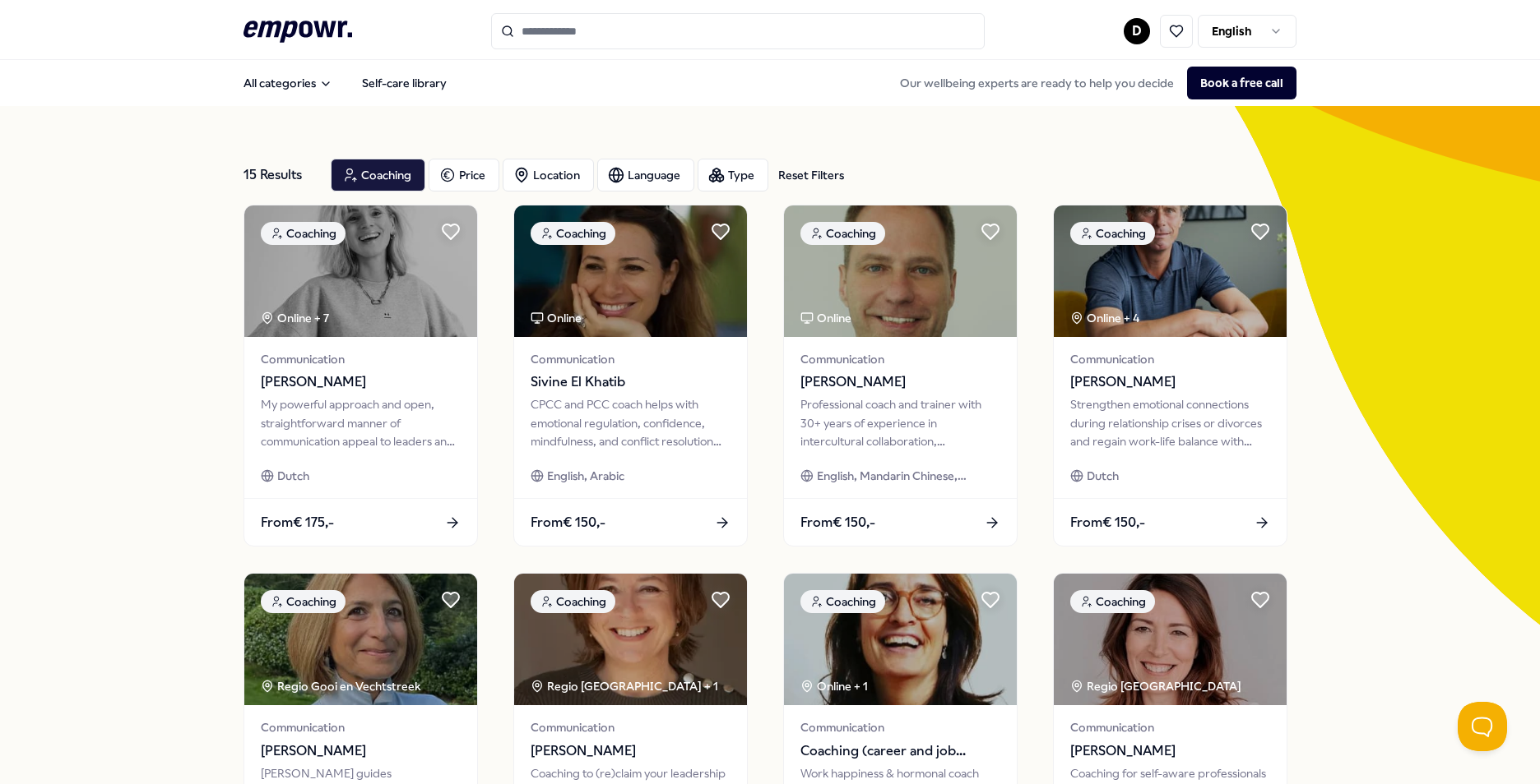
click at [801, 177] on div "Reset Filters" at bounding box center [811, 175] width 66 height 18
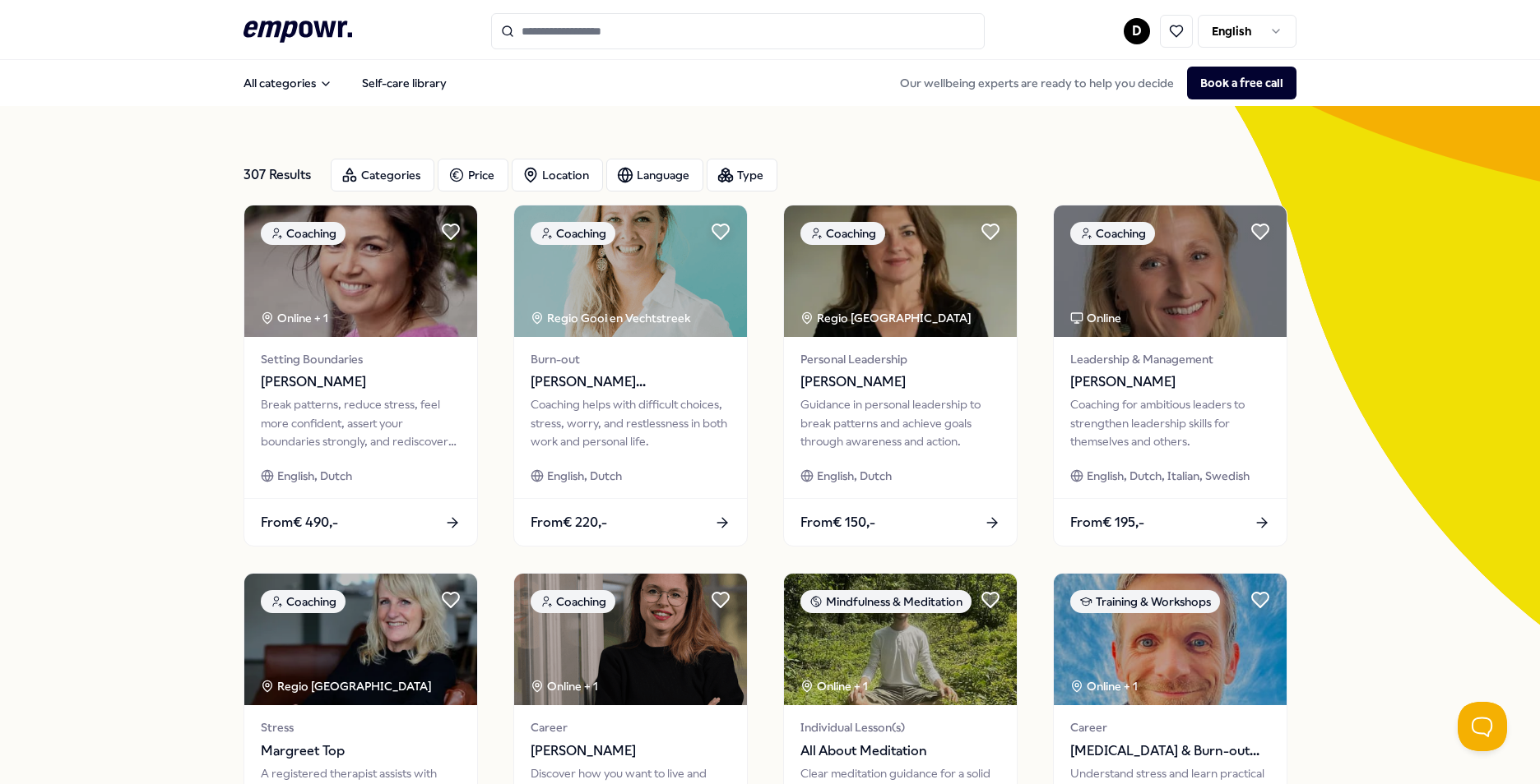
click at [630, 34] on input "Search for products, categories or subcategories" at bounding box center [738, 32] width 493 height 36
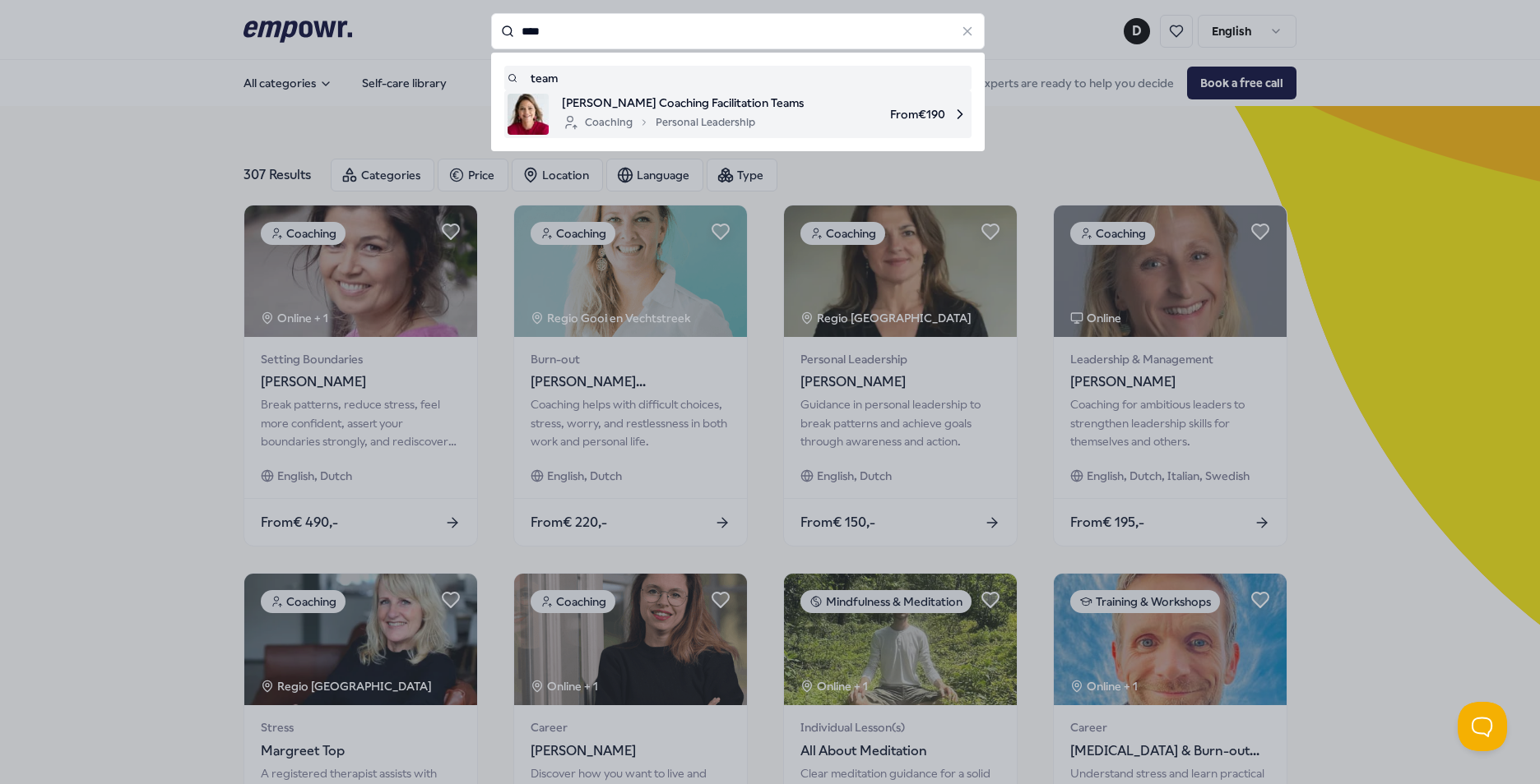
click at [720, 107] on span "[PERSON_NAME] Coaching Facilitation Teams" at bounding box center [683, 103] width 242 height 18
type input "****"
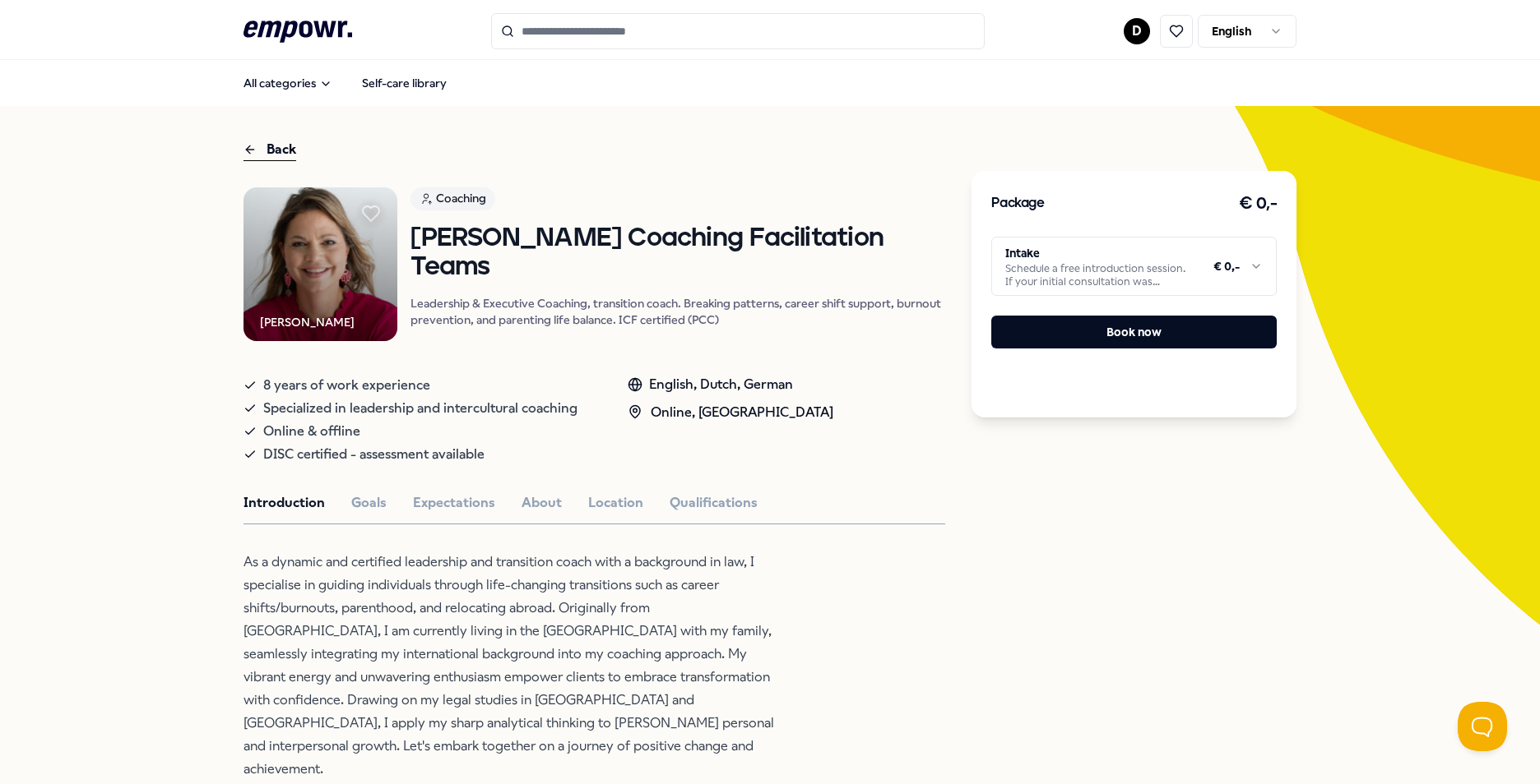
click at [275, 150] on div "Back" at bounding box center [270, 150] width 52 height 23
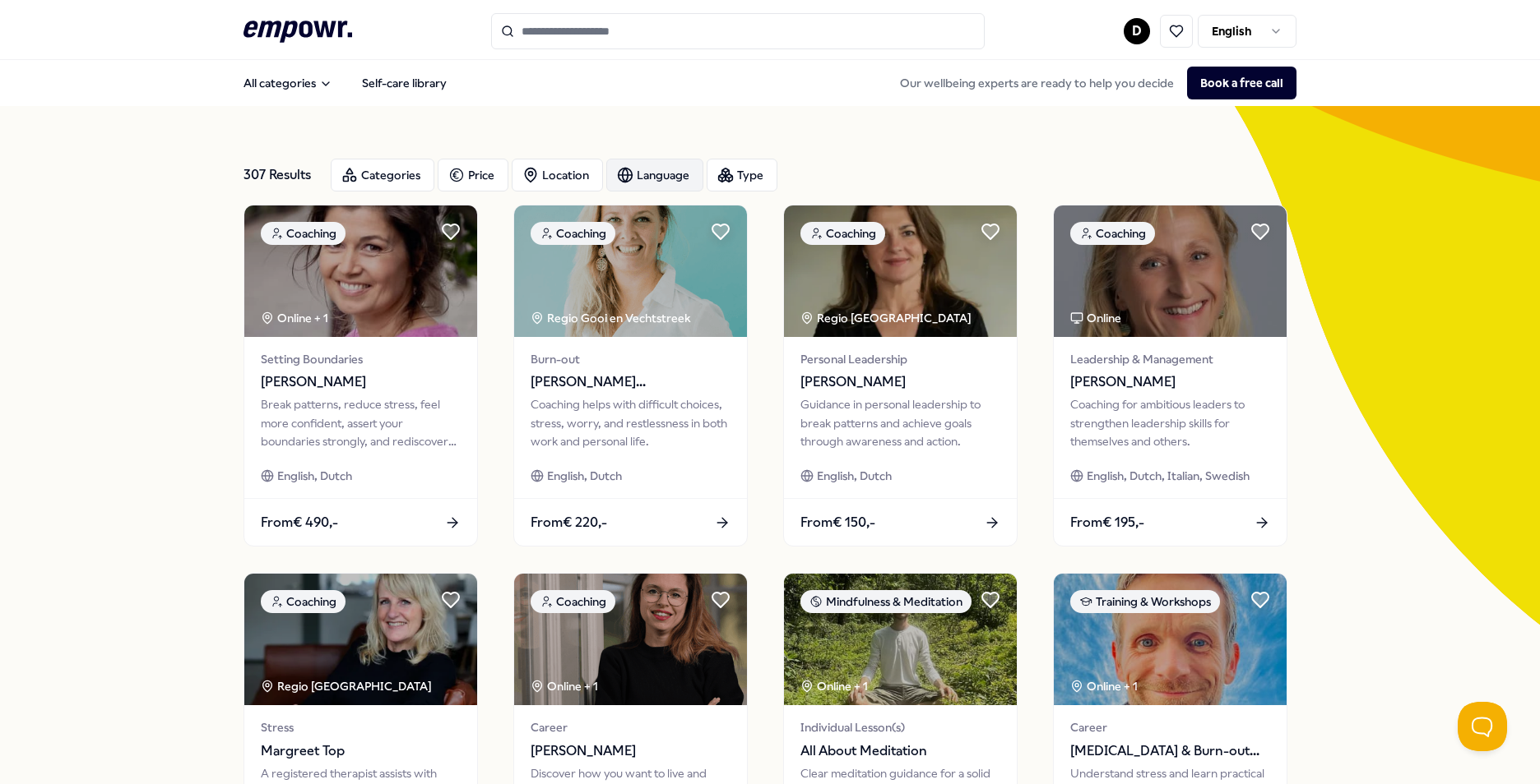
click at [644, 174] on div "Language" at bounding box center [655, 175] width 97 height 32
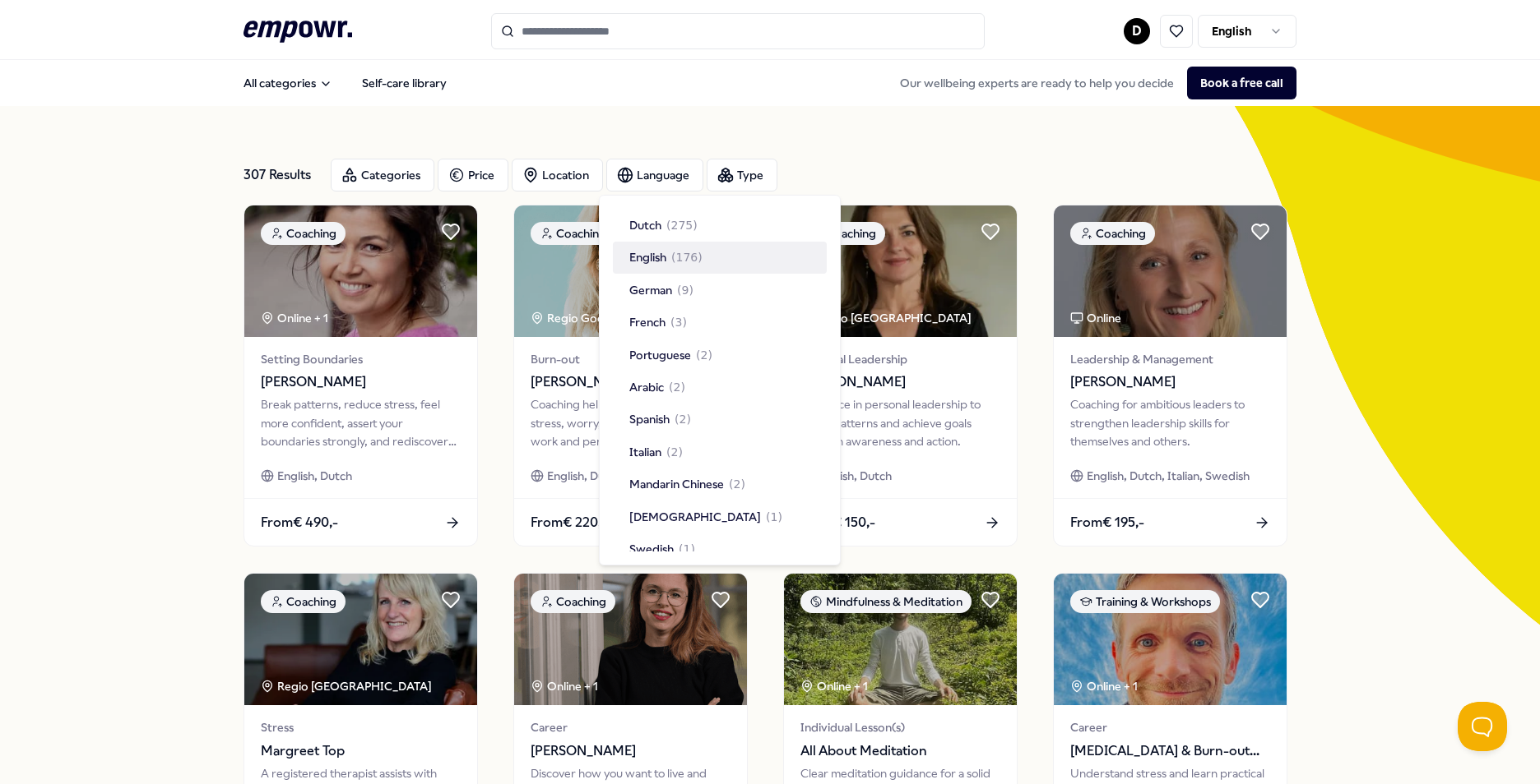
click at [678, 255] on span "( 176 )" at bounding box center [687, 258] width 32 height 18
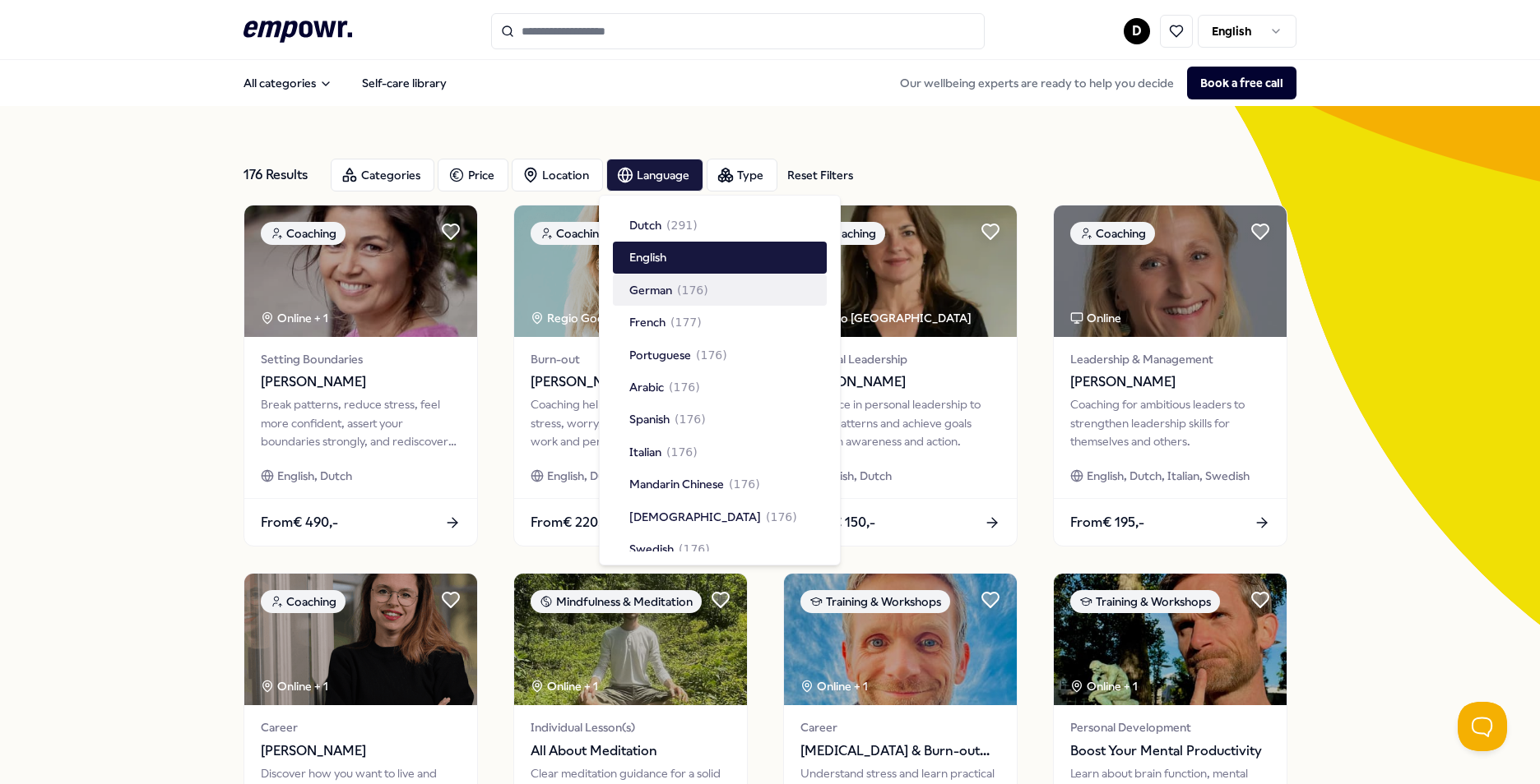
click at [1388, 436] on div "176 Results Reset Filters Categories Price Location Language Type Reset Filters…" at bounding box center [770, 748] width 1540 height 1283
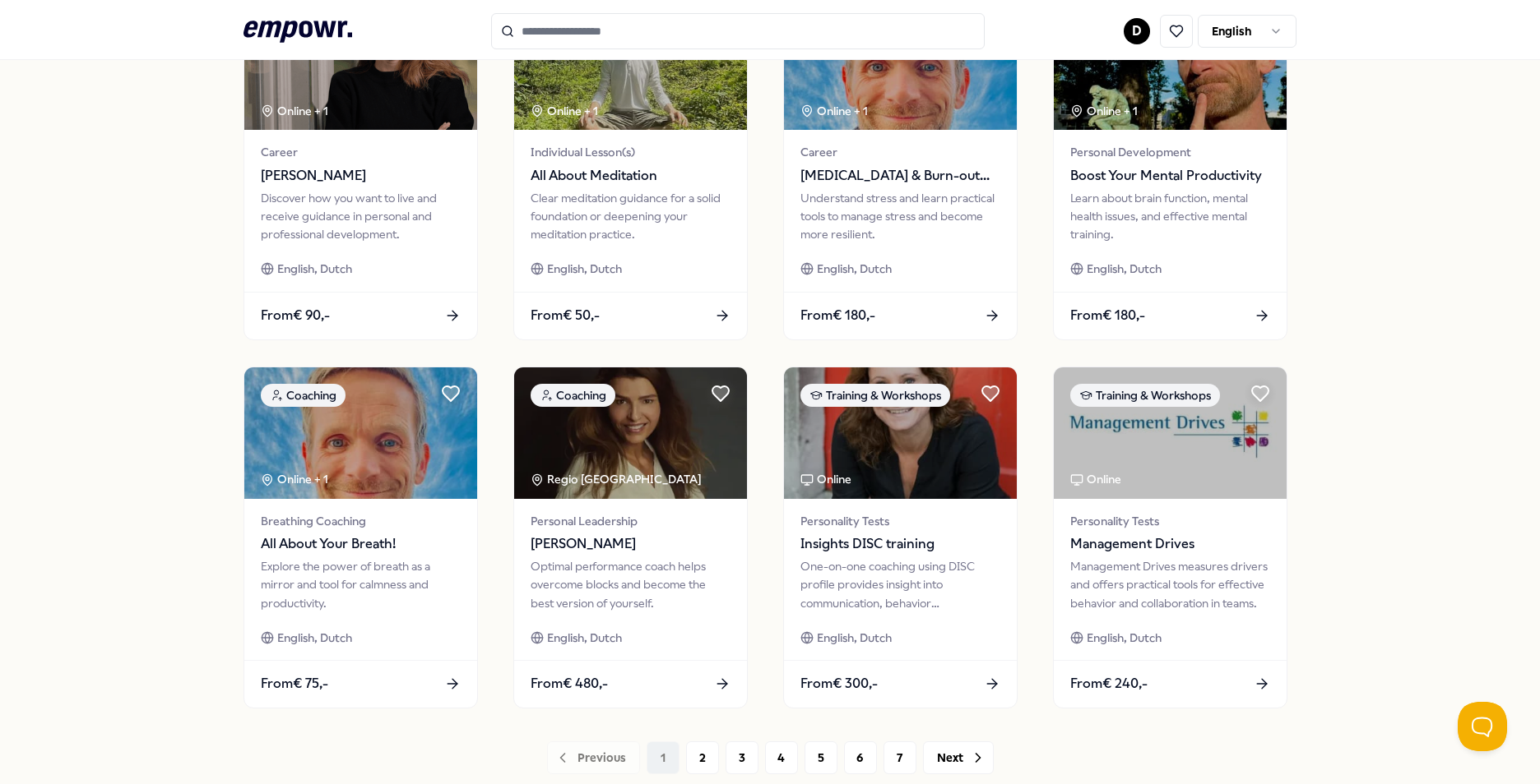
scroll to position [658, 0]
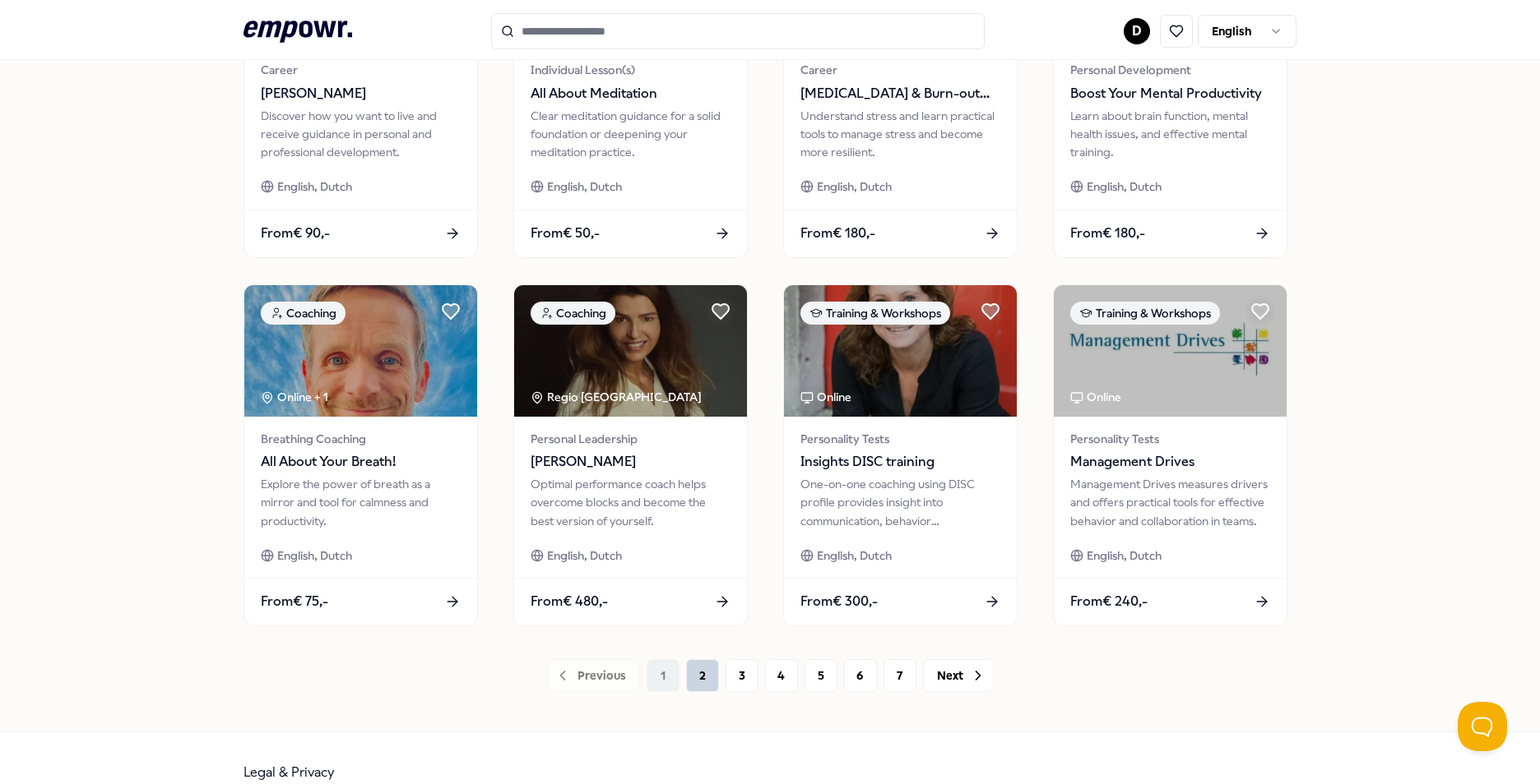
click at [690, 681] on button "2" at bounding box center [702, 676] width 32 height 32
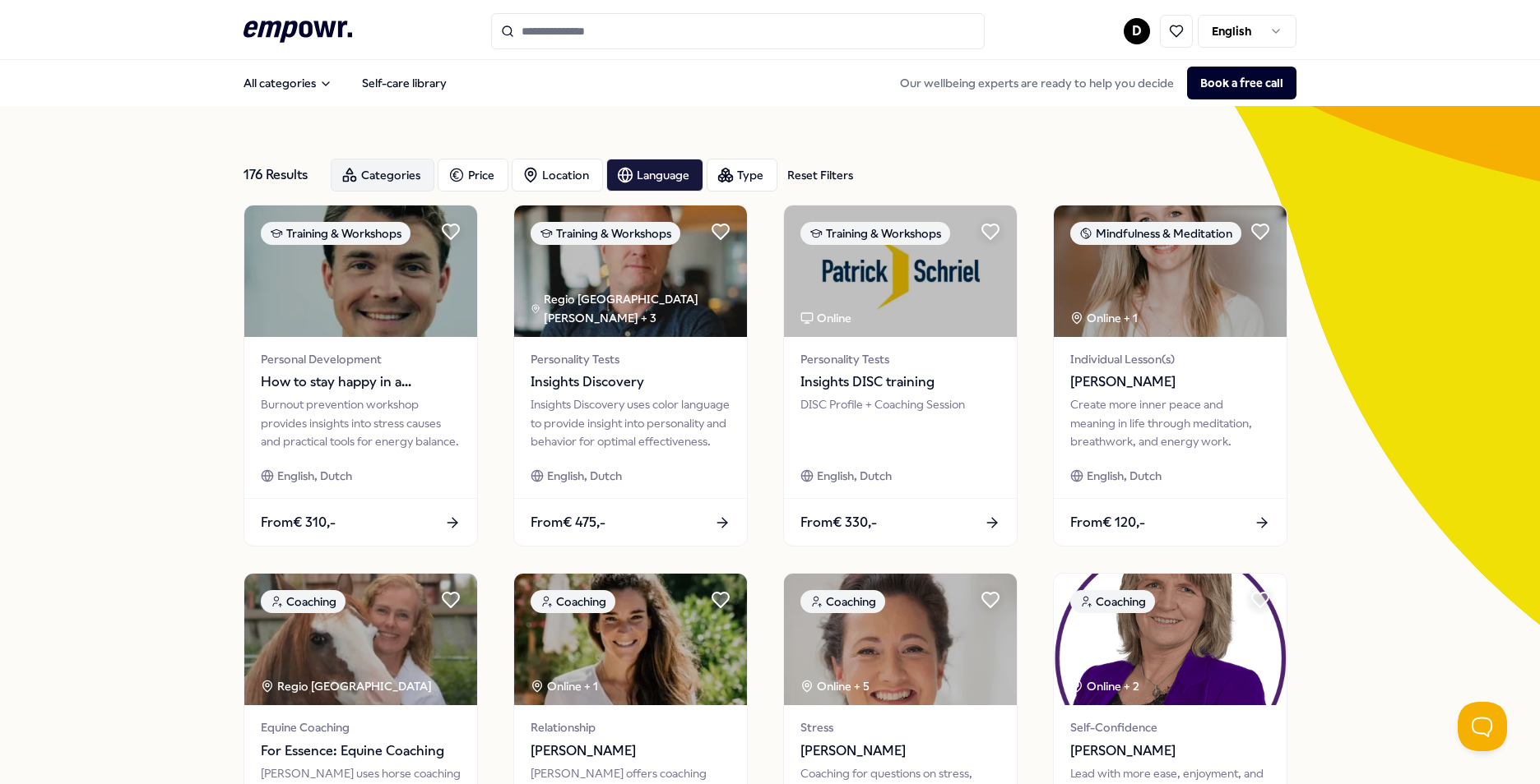
click at [380, 177] on div "Categories" at bounding box center [382, 175] width 104 height 32
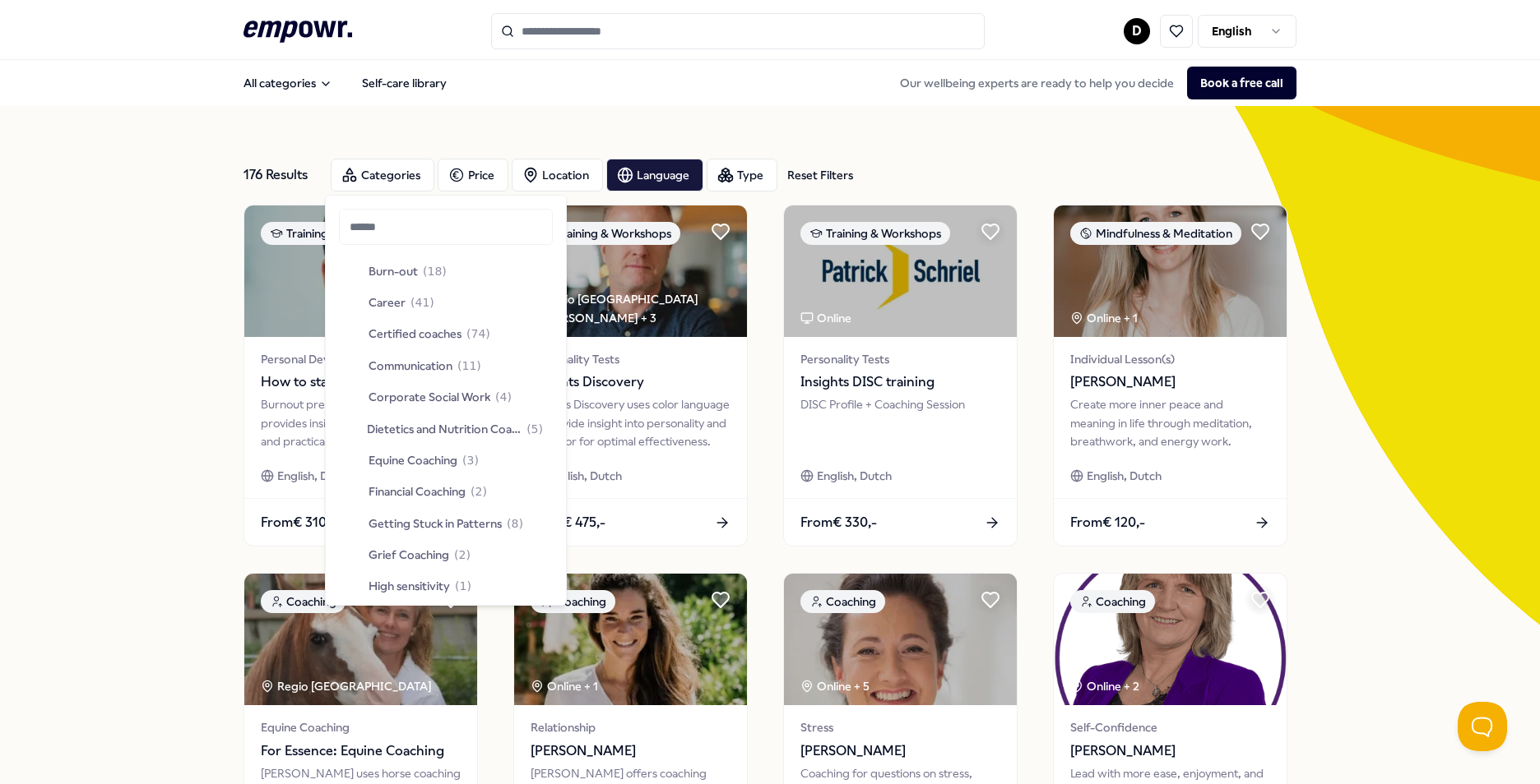
scroll to position [178, 0]
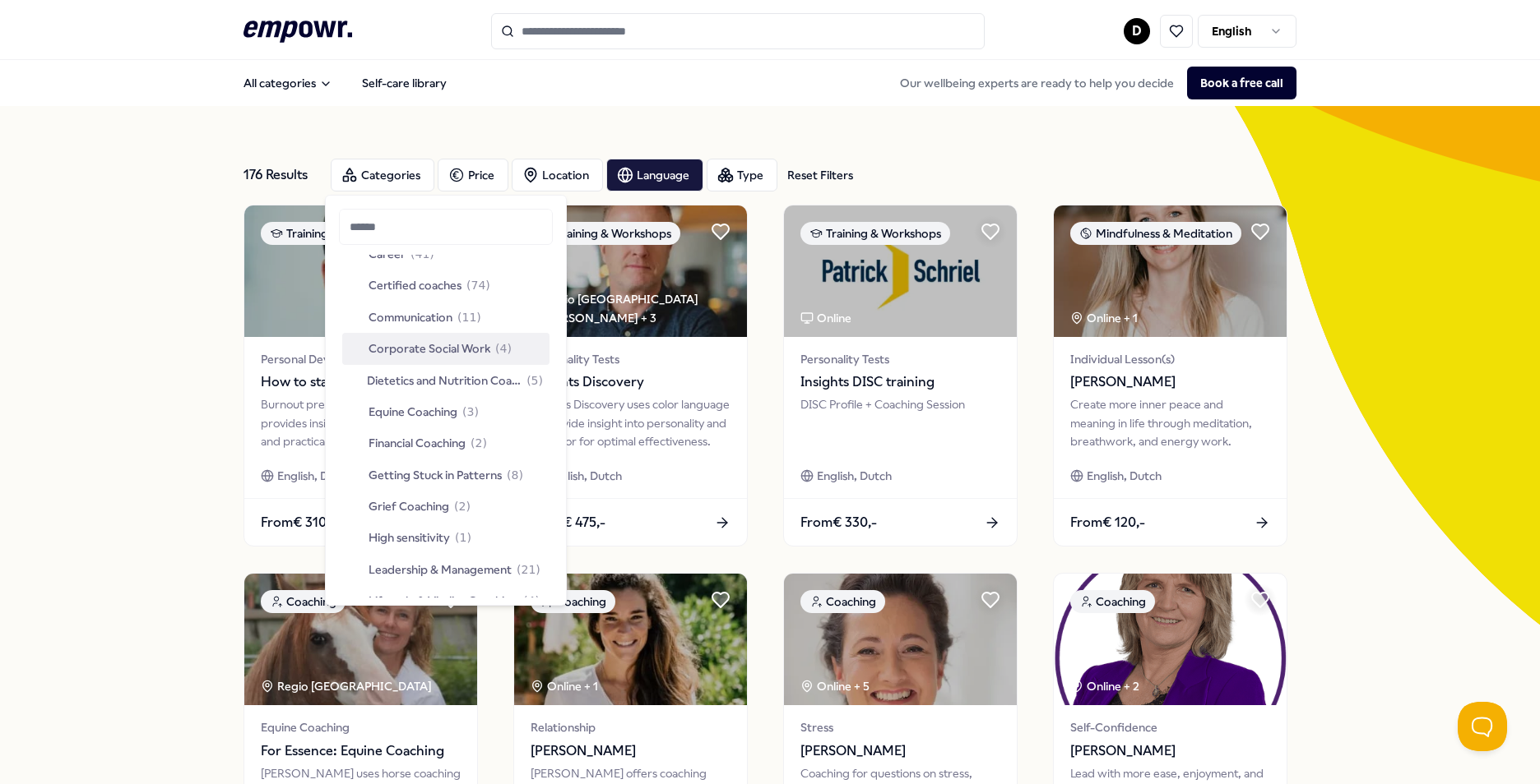
click at [476, 343] on span "Corporate Social Work" at bounding box center [429, 349] width 122 height 18
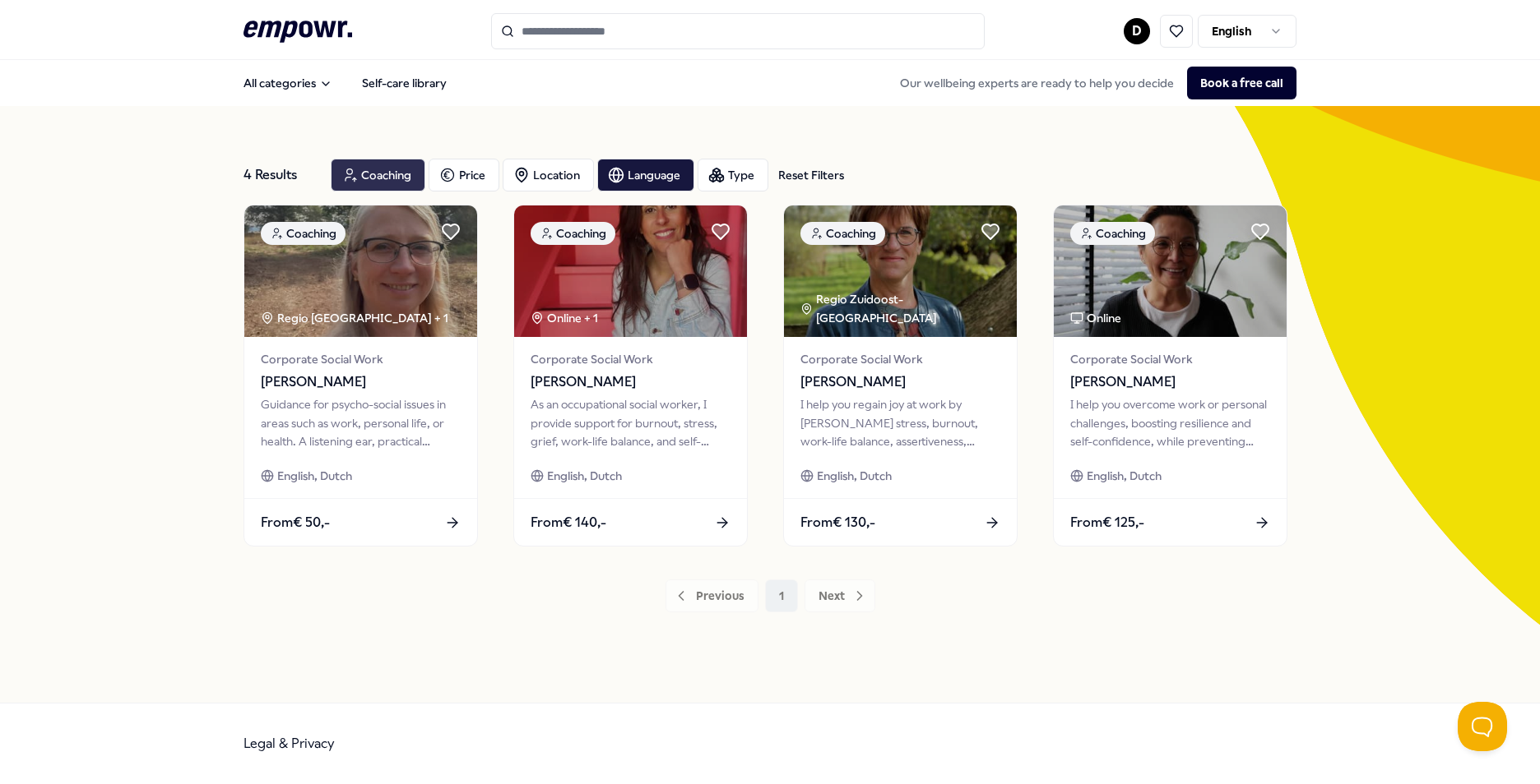
click at [398, 174] on div "Coaching" at bounding box center [378, 175] width 95 height 32
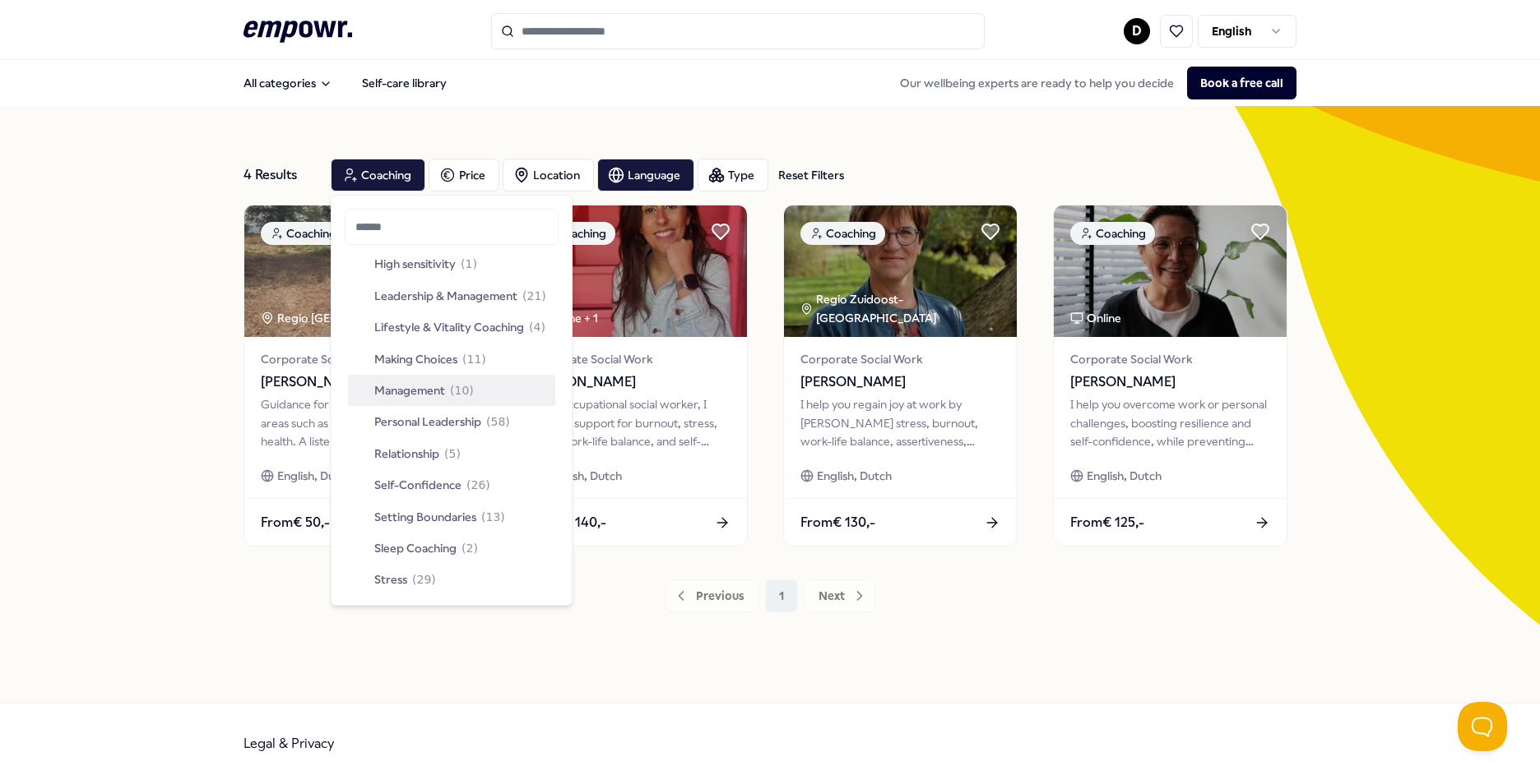
scroll to position [493, 0]
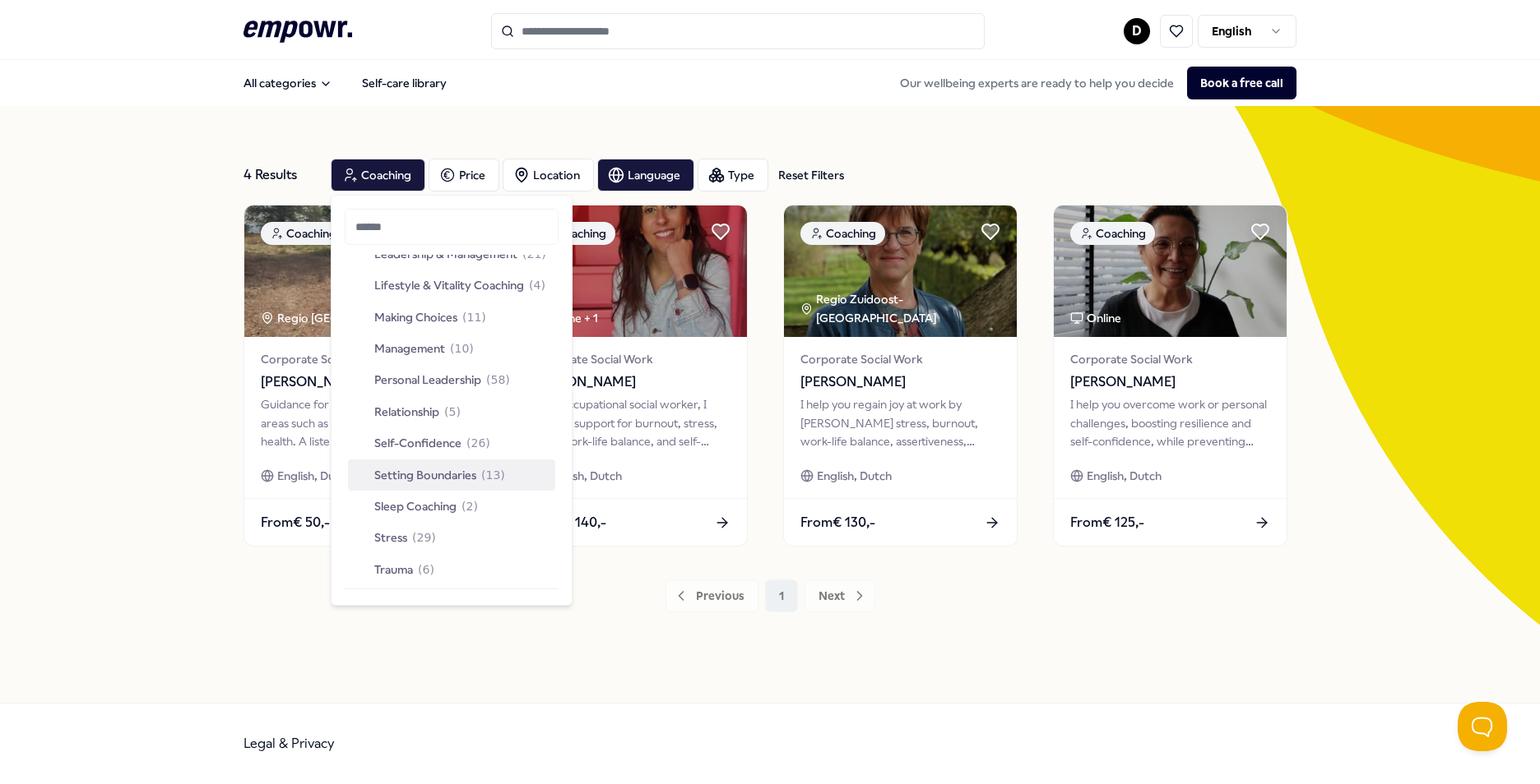
click at [454, 475] on span "Setting Boundaries" at bounding box center [425, 475] width 102 height 18
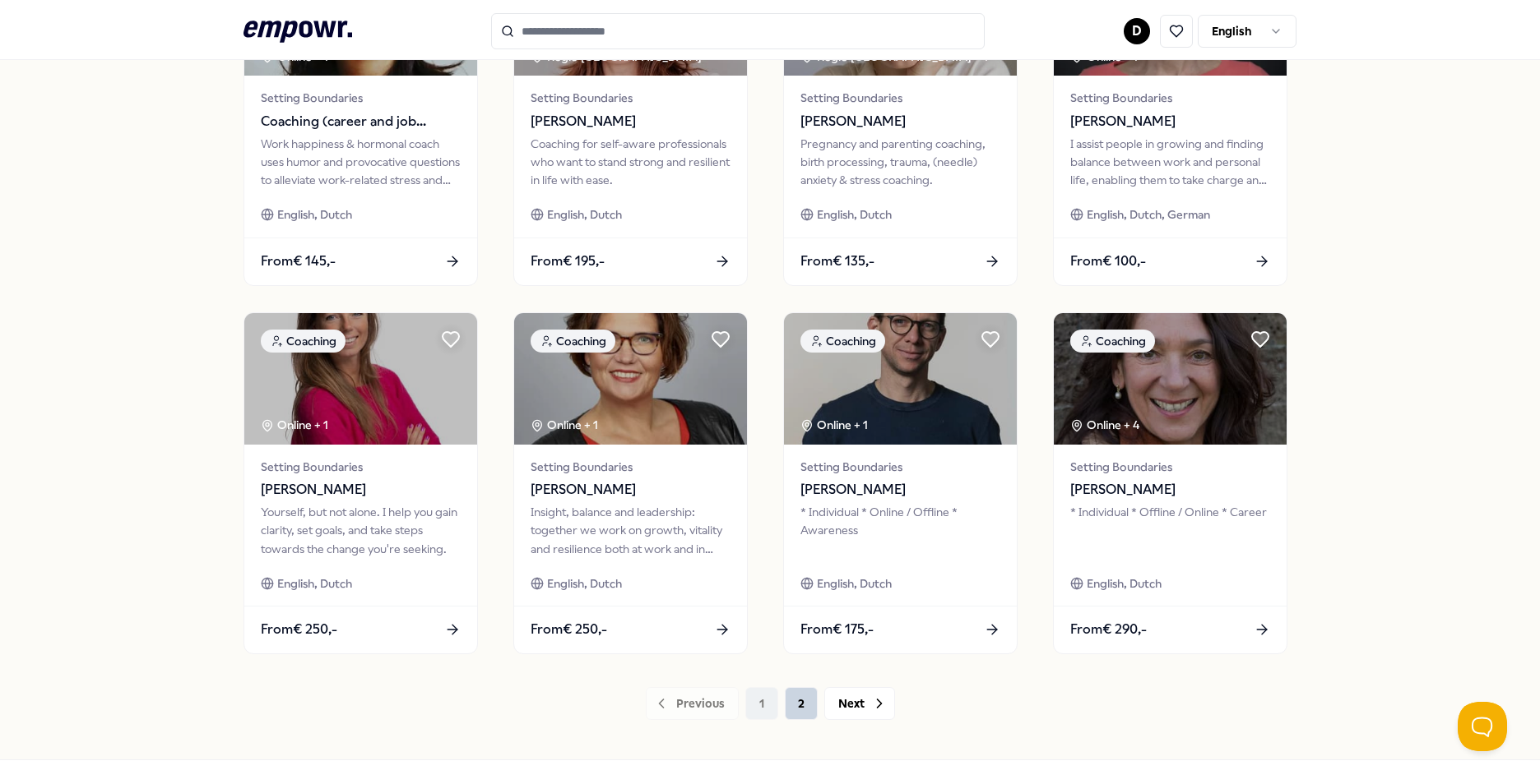
scroll to position [658, 0]
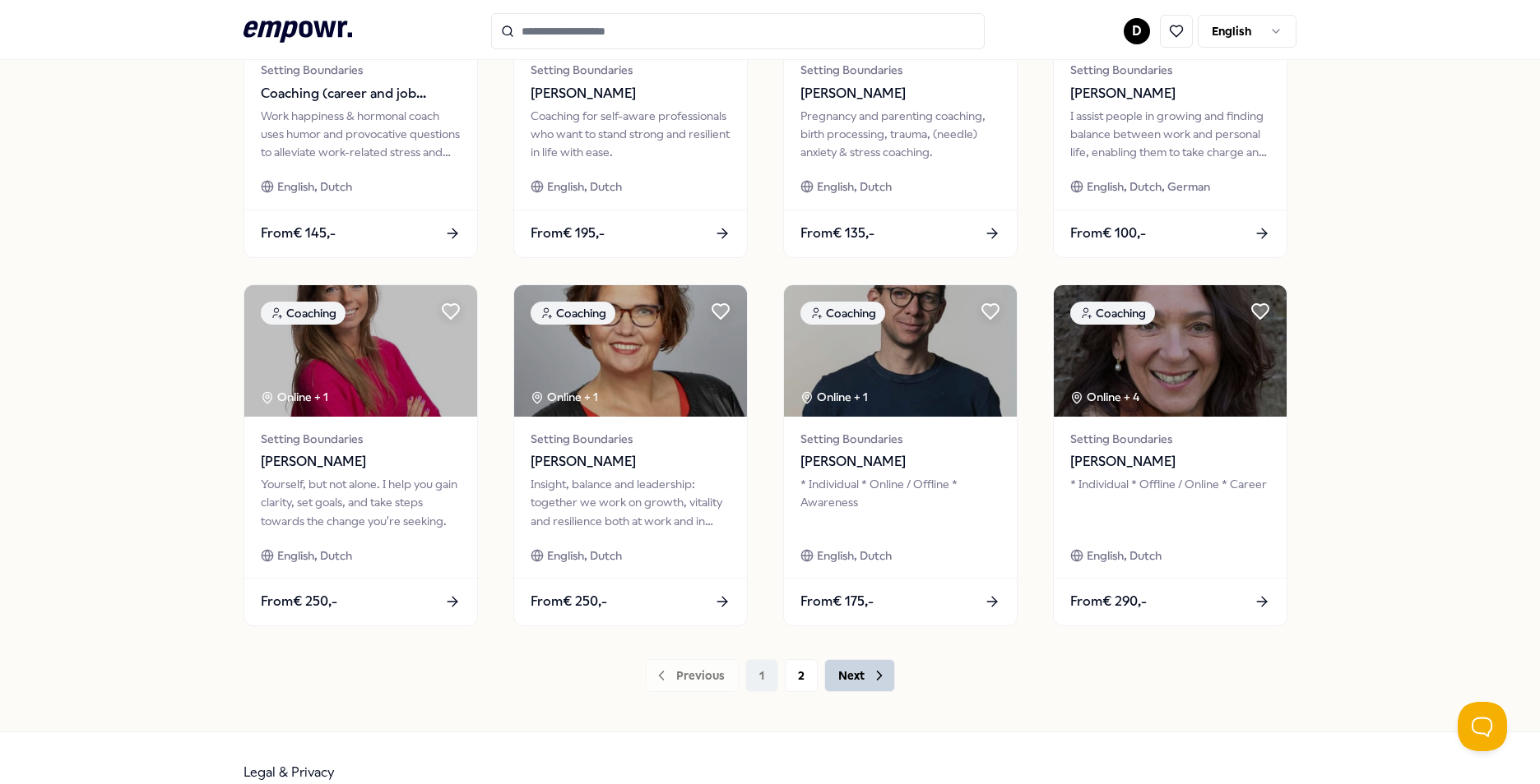
click at [871, 676] on icon at bounding box center [879, 676] width 16 height 16
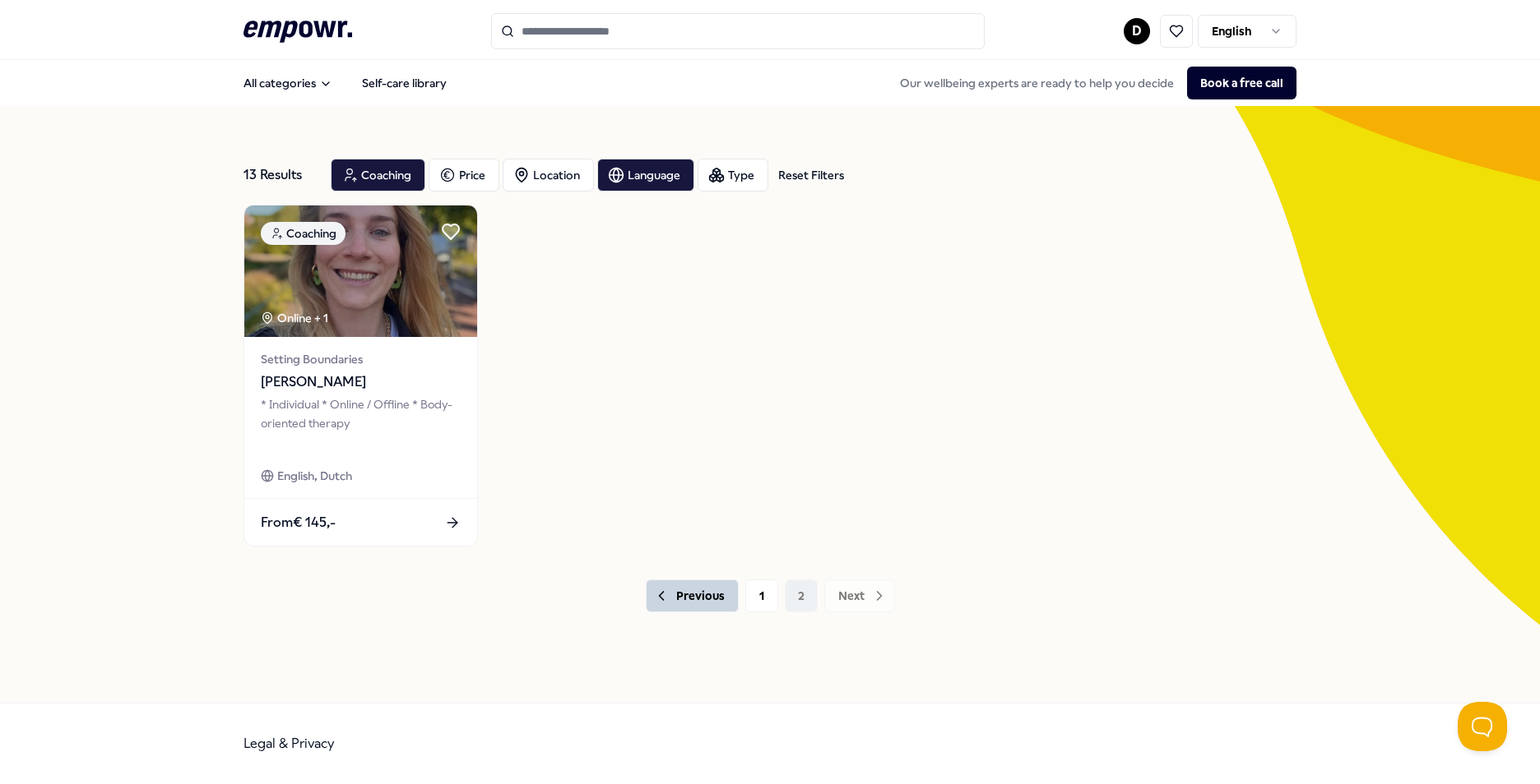
click at [710, 597] on button "Previous" at bounding box center [692, 596] width 93 height 32
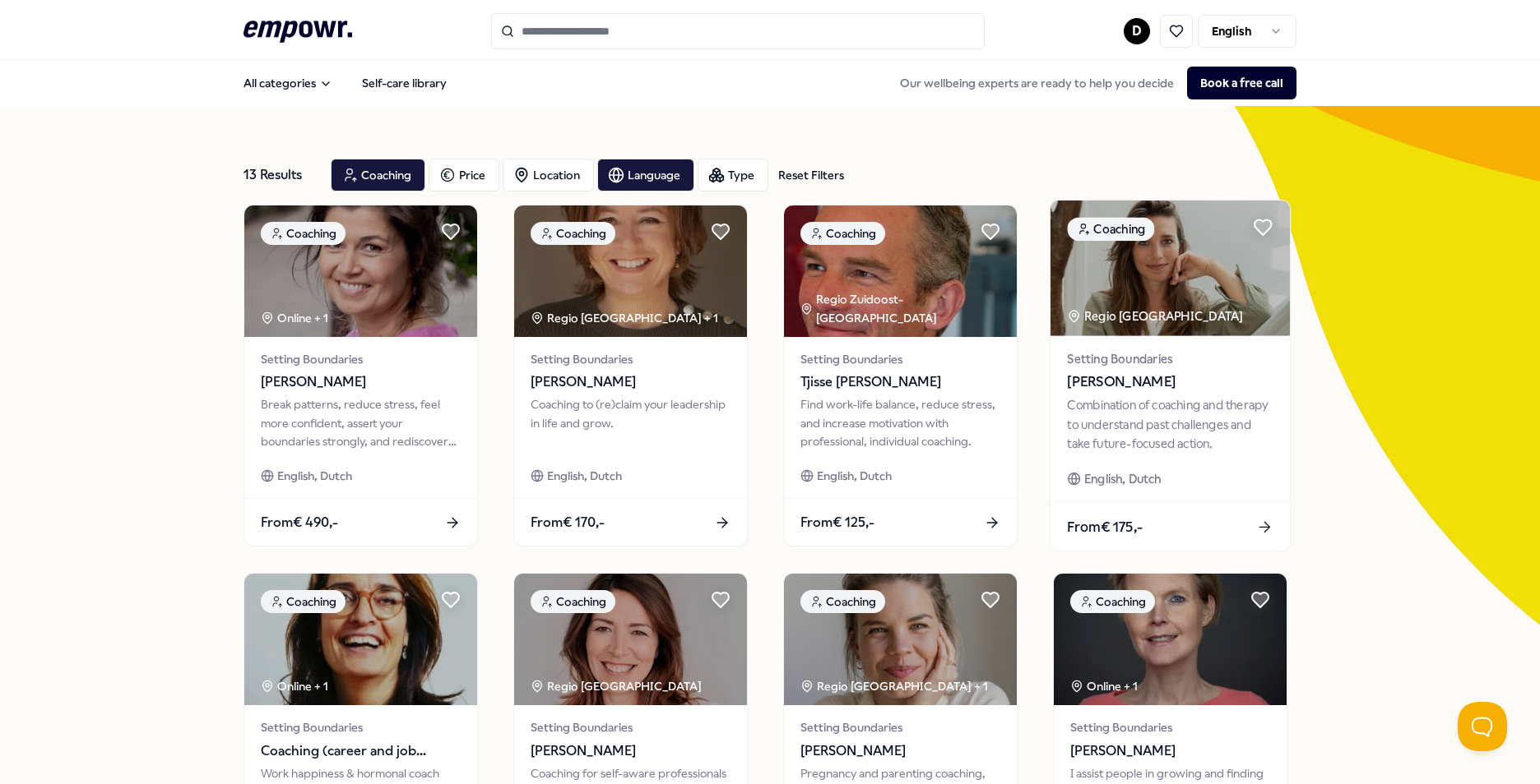
click at [1164, 380] on span "[PERSON_NAME]" at bounding box center [1169, 382] width 206 height 22
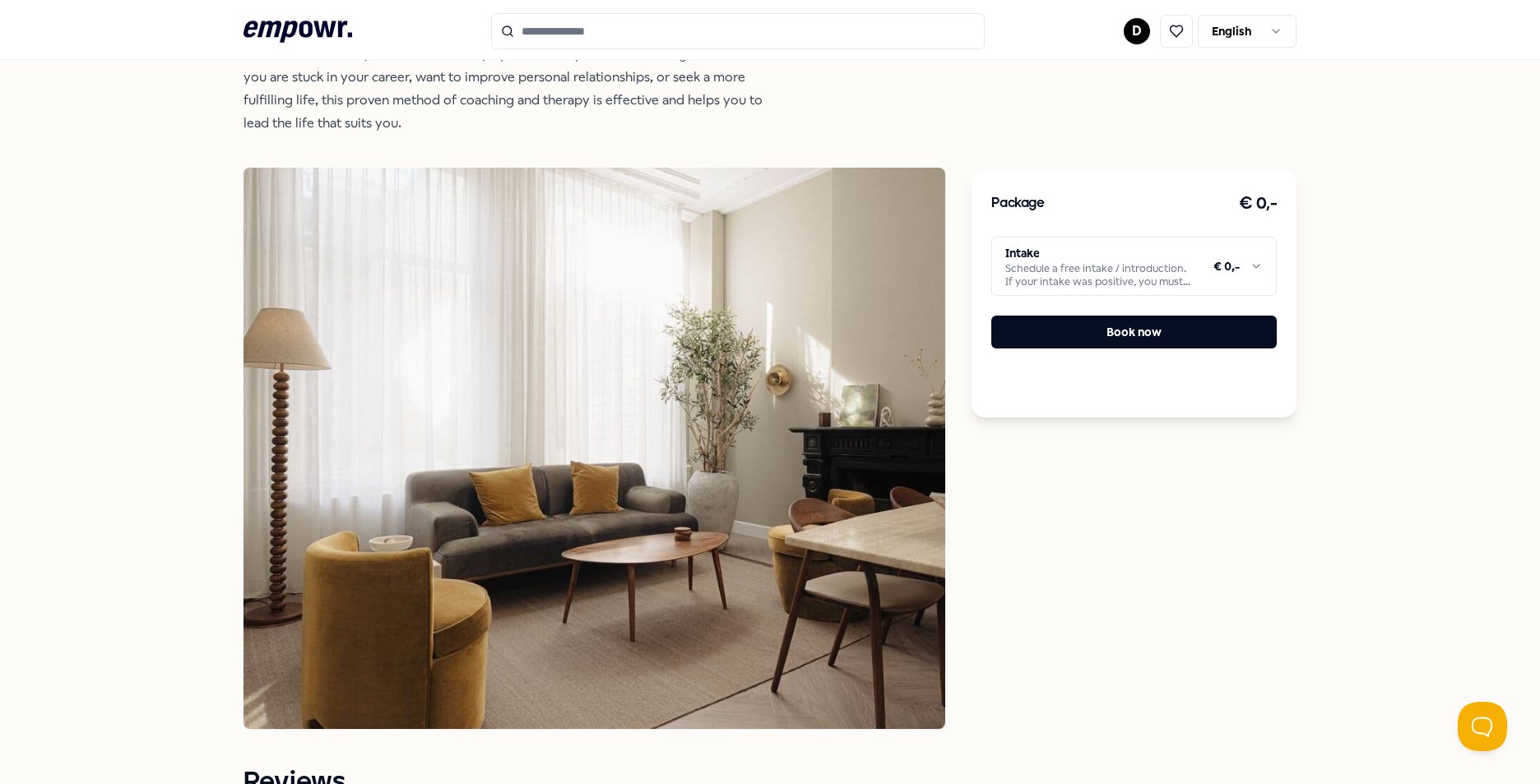
click at [699, 400] on img at bounding box center [594, 448] width 701 height 561
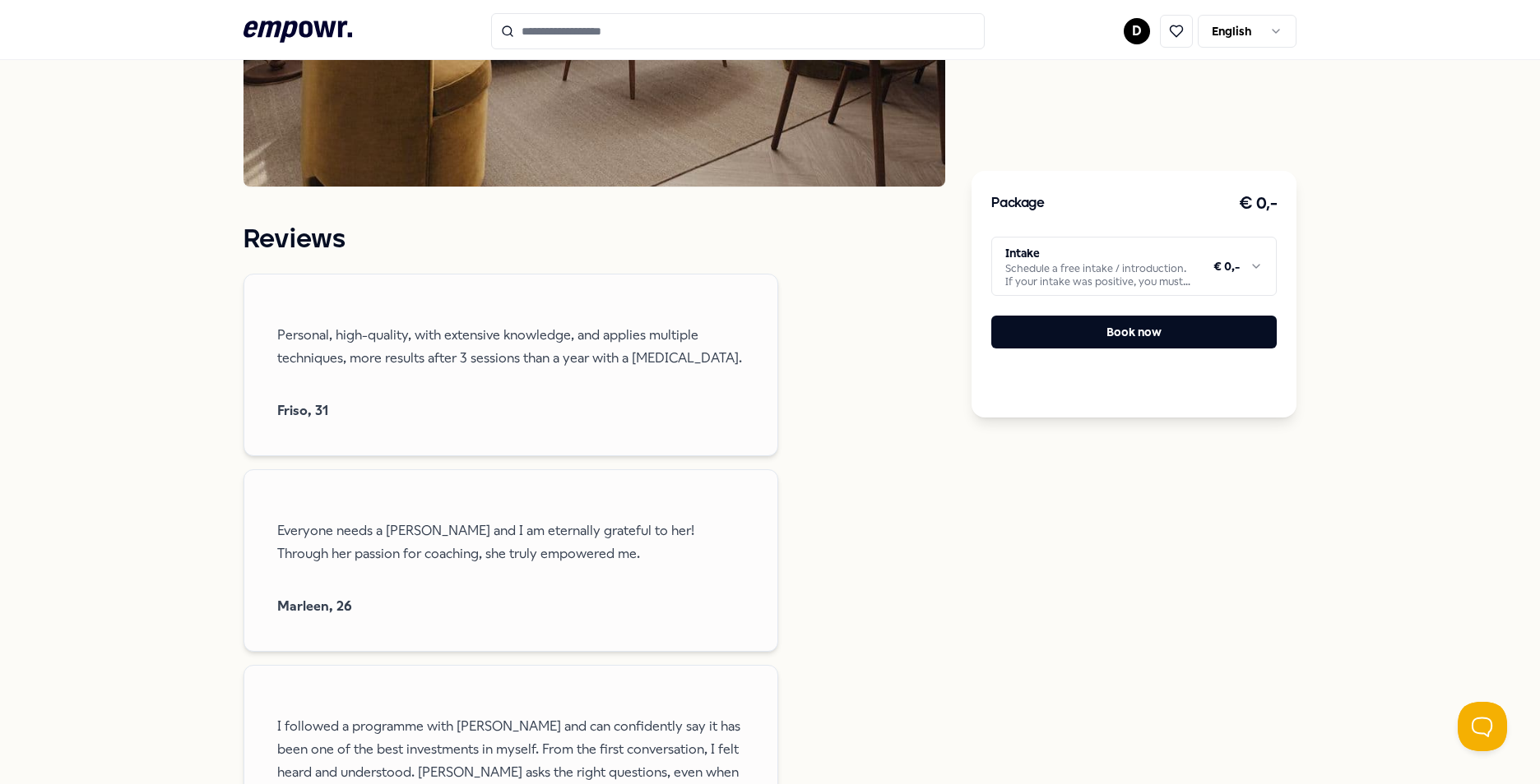
scroll to position [1316, 0]
